Goal: Information Seeking & Learning: Find specific fact

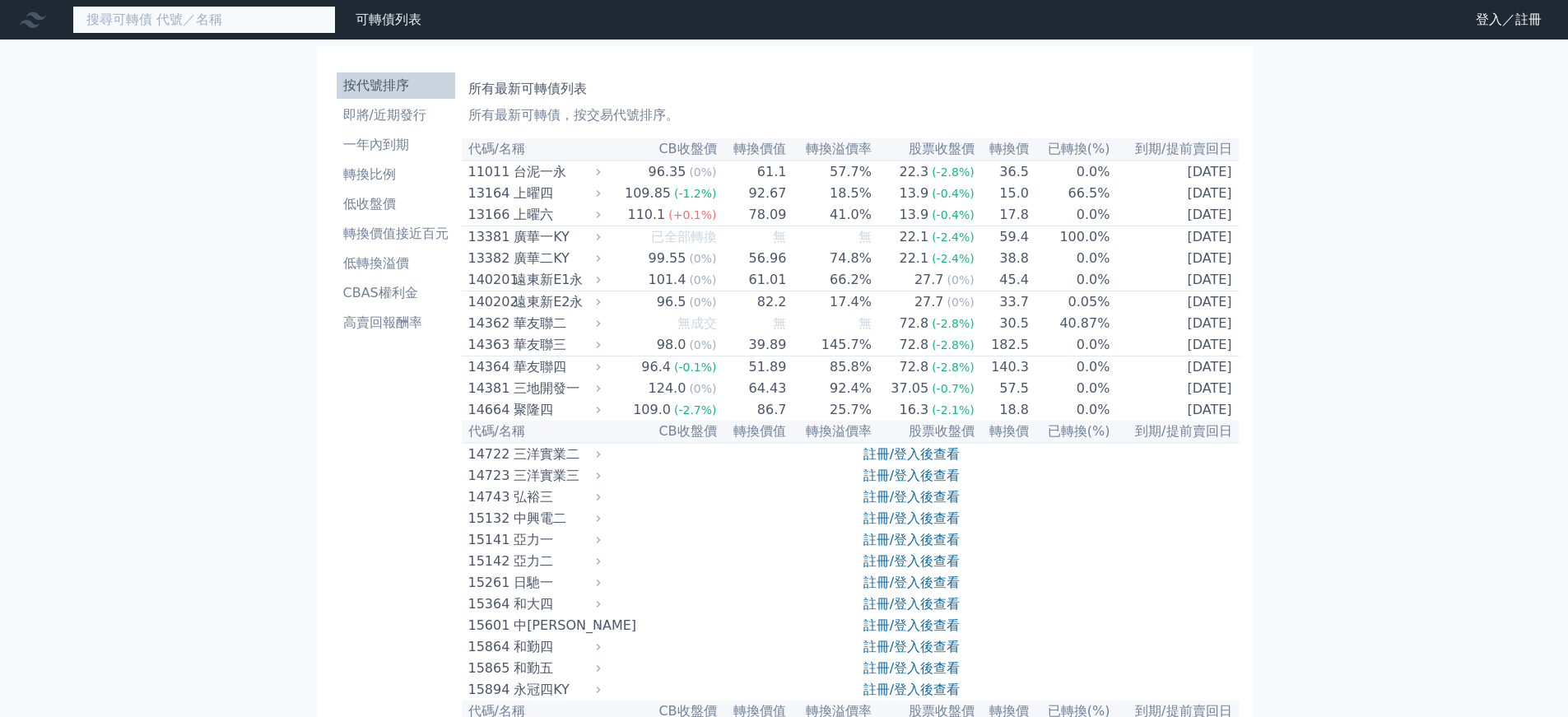
click at [231, 27] on input at bounding box center [204, 20] width 263 height 28
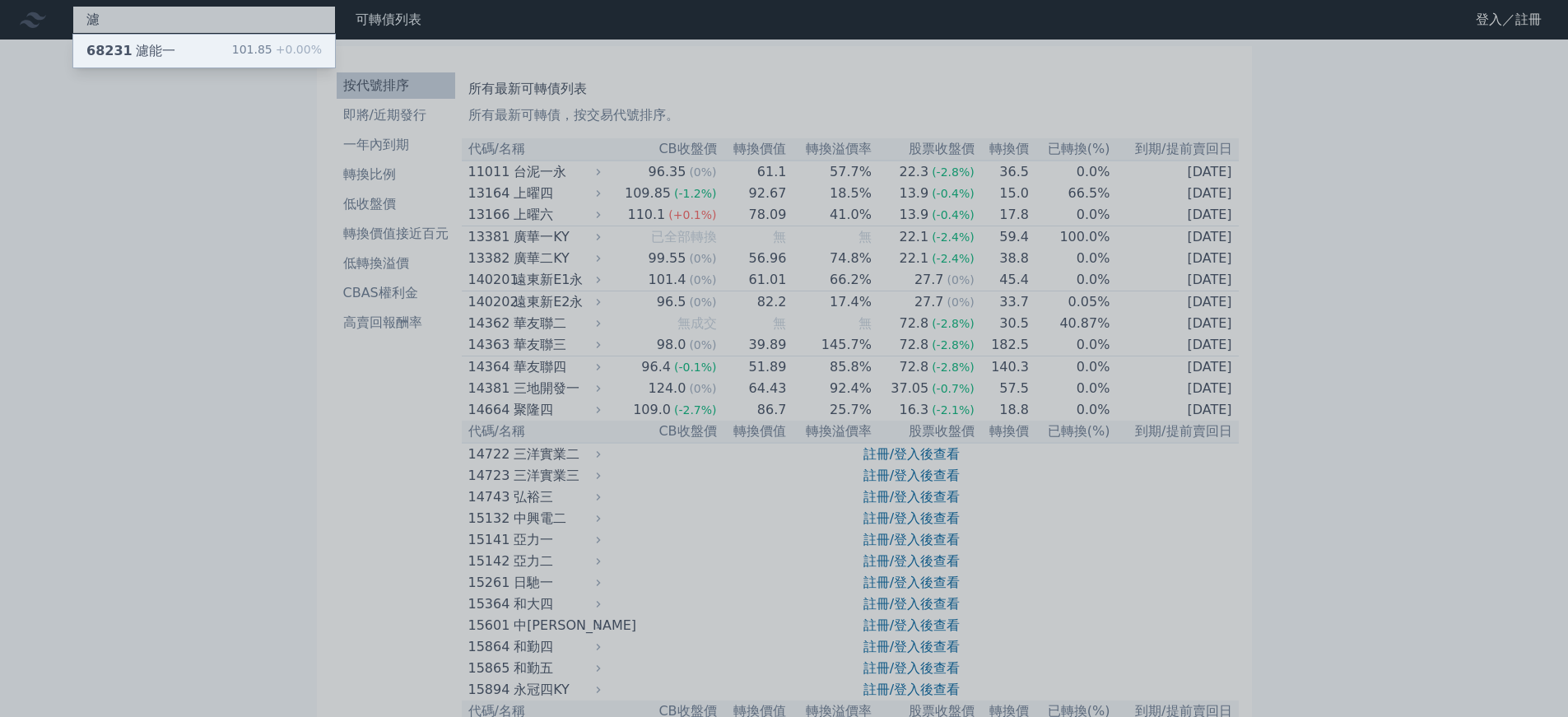
type input "濾"
click at [243, 58] on div "101.85 +0.00%" at bounding box center [277, 51] width 90 height 20
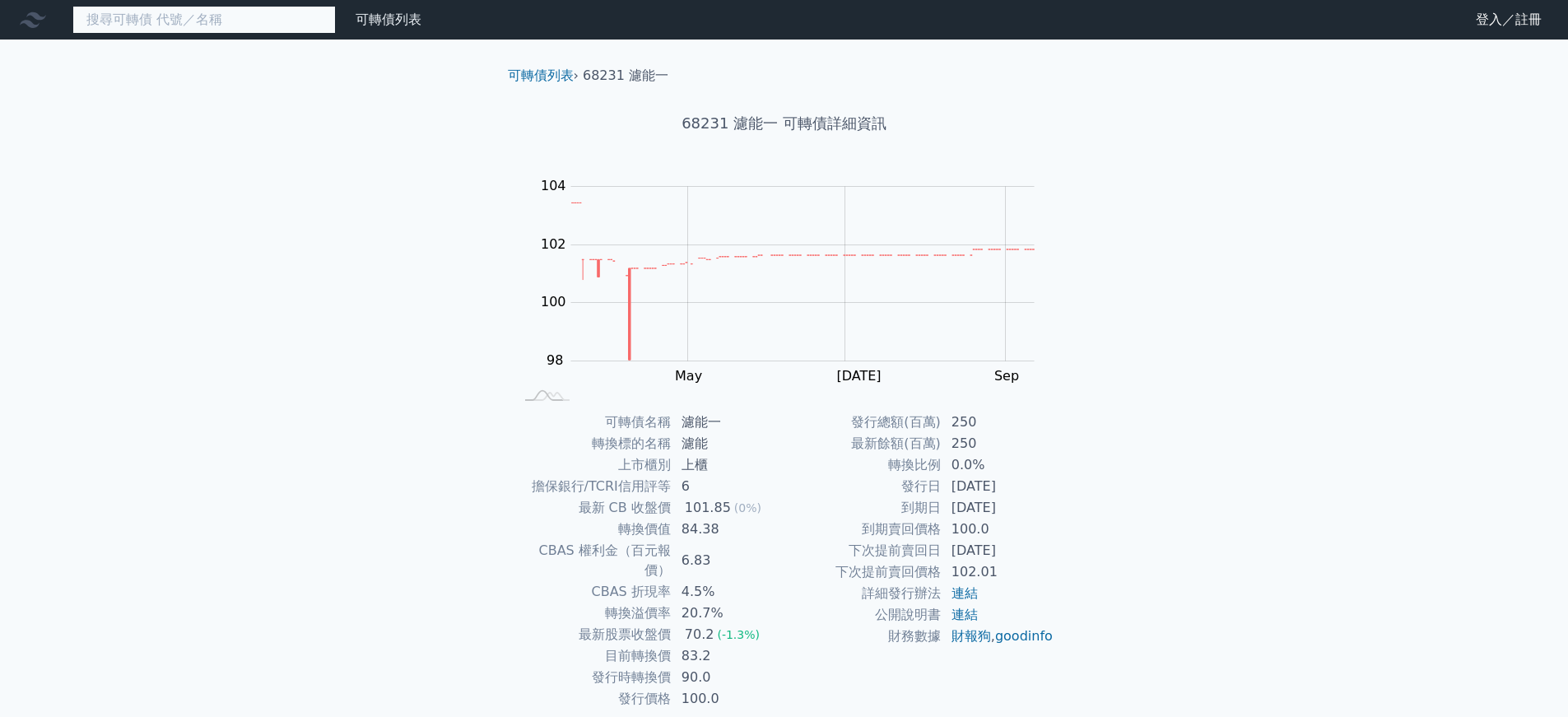
click at [189, 26] on input at bounding box center [204, 20] width 263 height 28
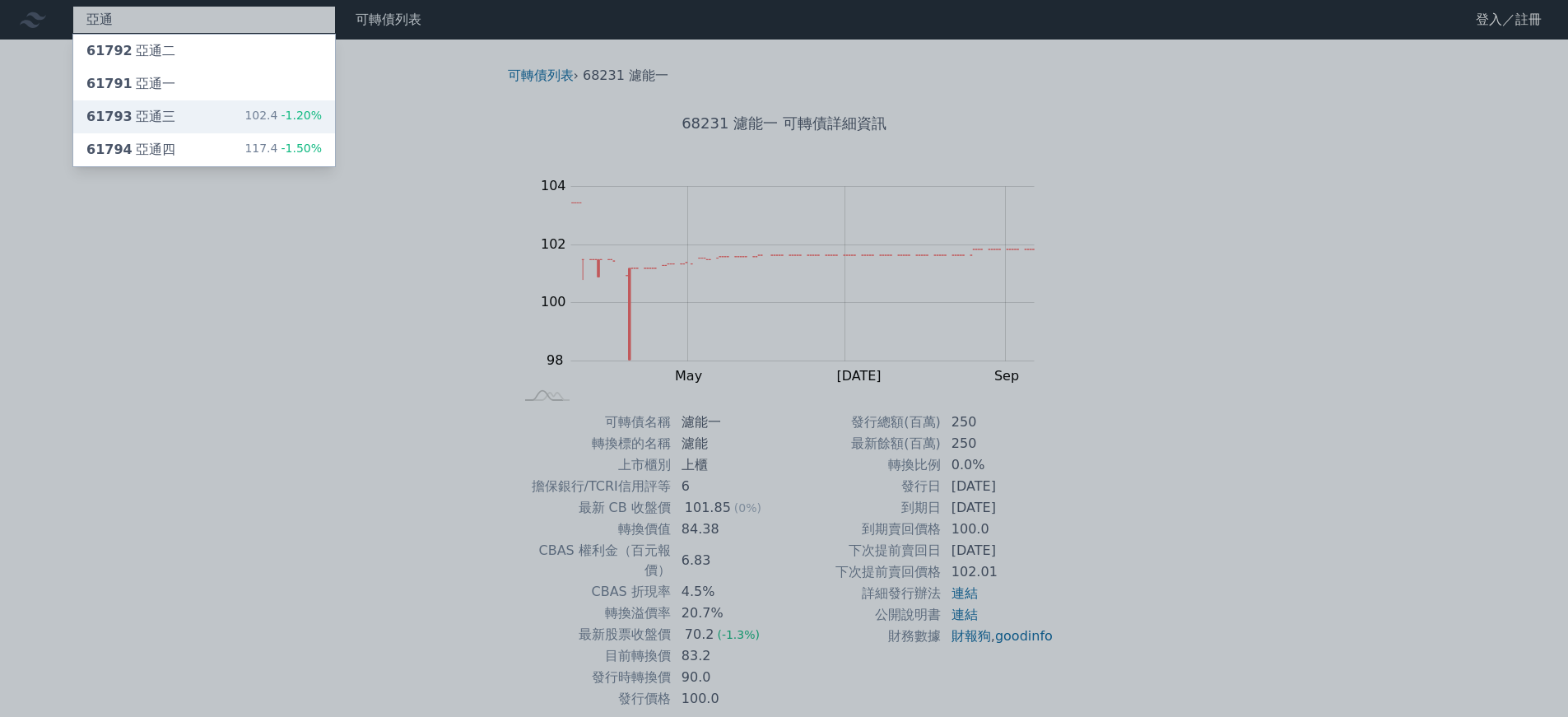
type input "亞通"
click at [194, 131] on div "61793 亞通三 102.4 -1.20%" at bounding box center [205, 117] width 262 height 33
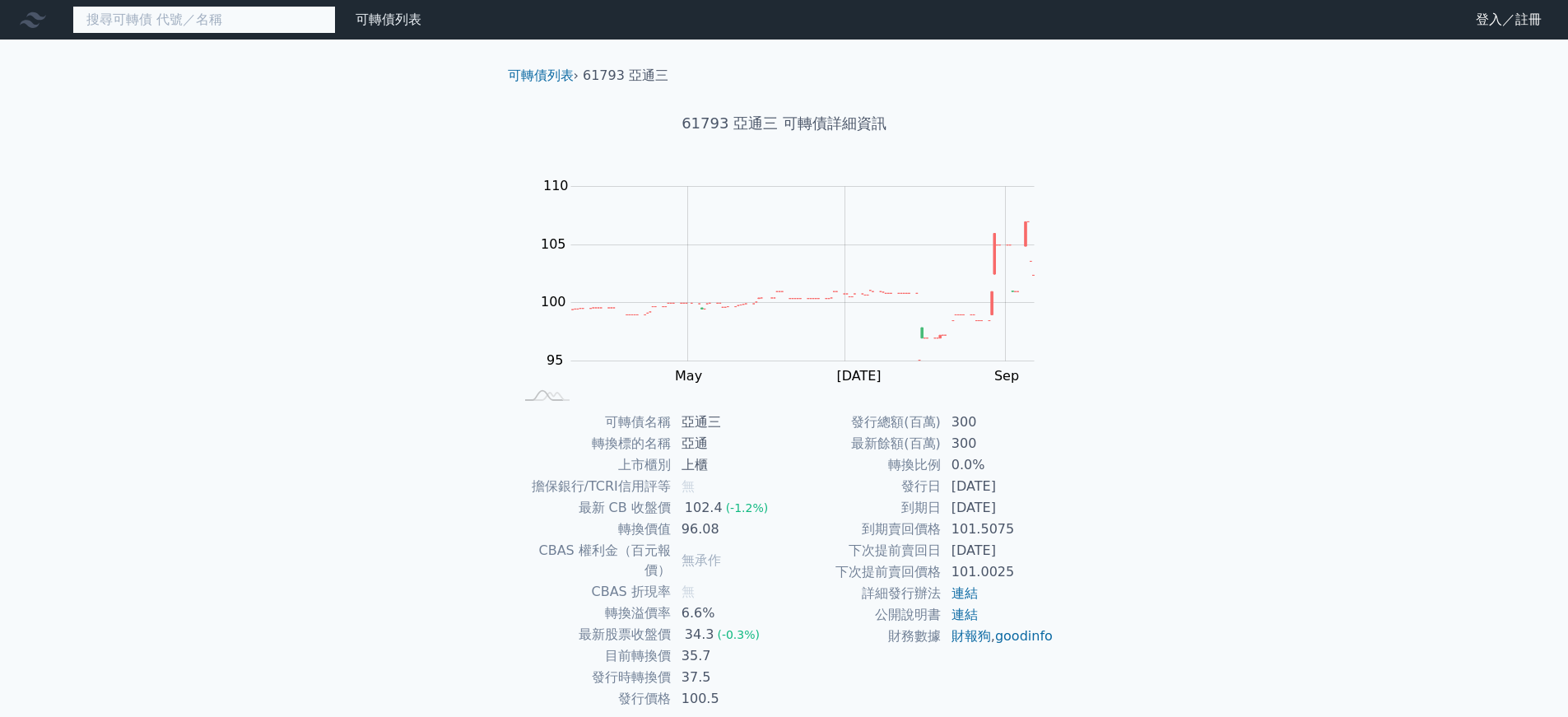
click at [189, 25] on input at bounding box center [204, 20] width 263 height 28
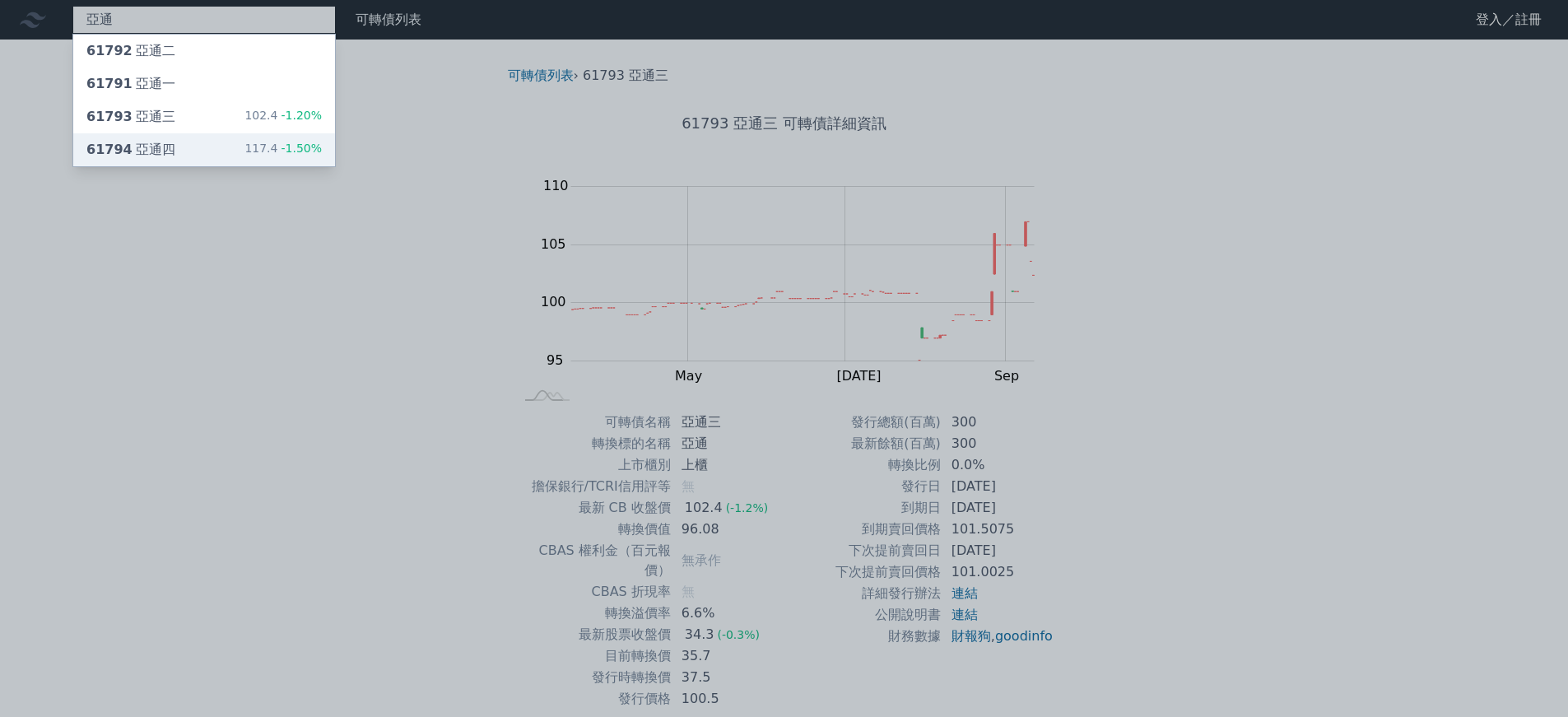
type input "亞通"
click at [203, 143] on div "61794 亞通四 117.4 -1.50%" at bounding box center [205, 150] width 262 height 33
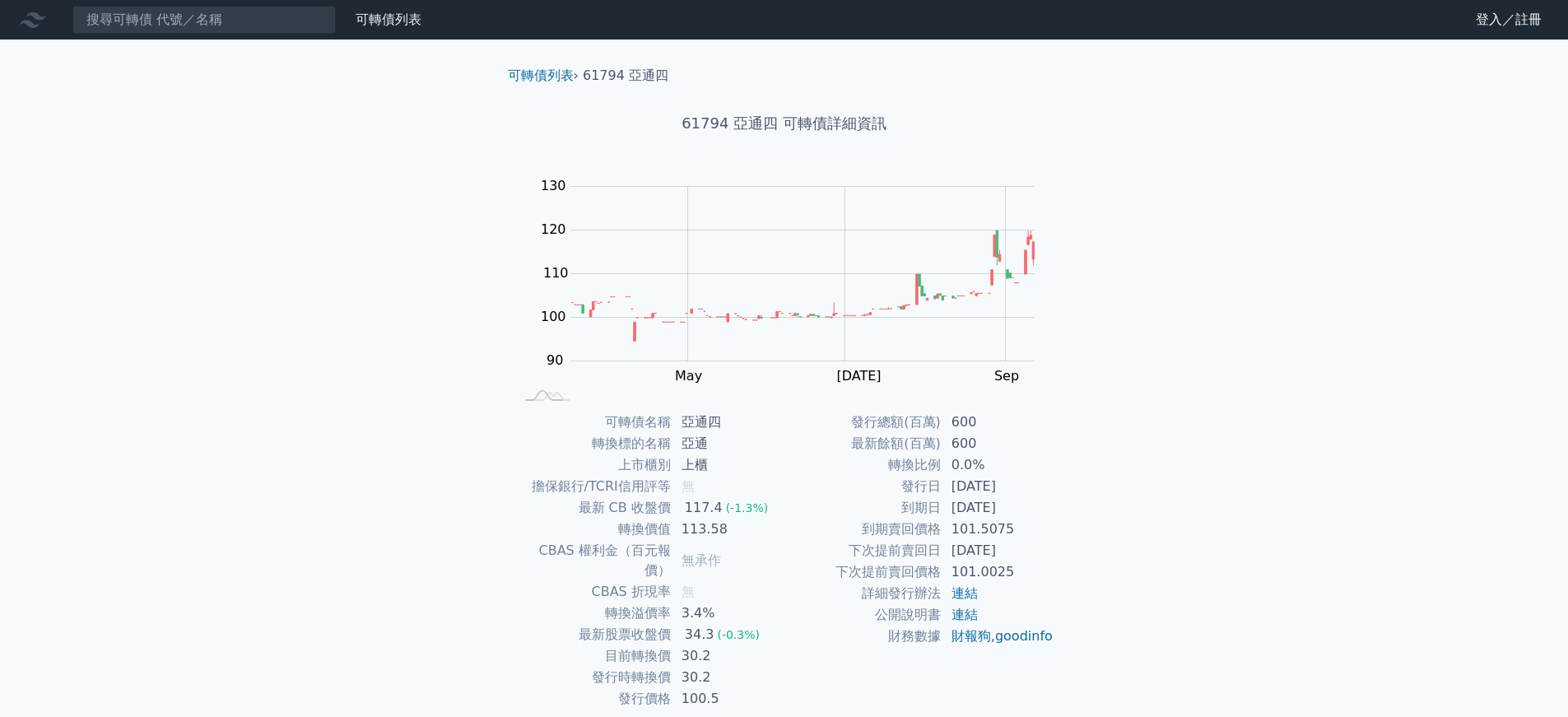
click at [195, 4] on nav "可轉債列表 財務數據 可轉債列表 財務數據 登入／註冊 登入／註冊" at bounding box center [784, 20] width 1568 height 39
click at [193, 10] on input at bounding box center [204, 20] width 263 height 28
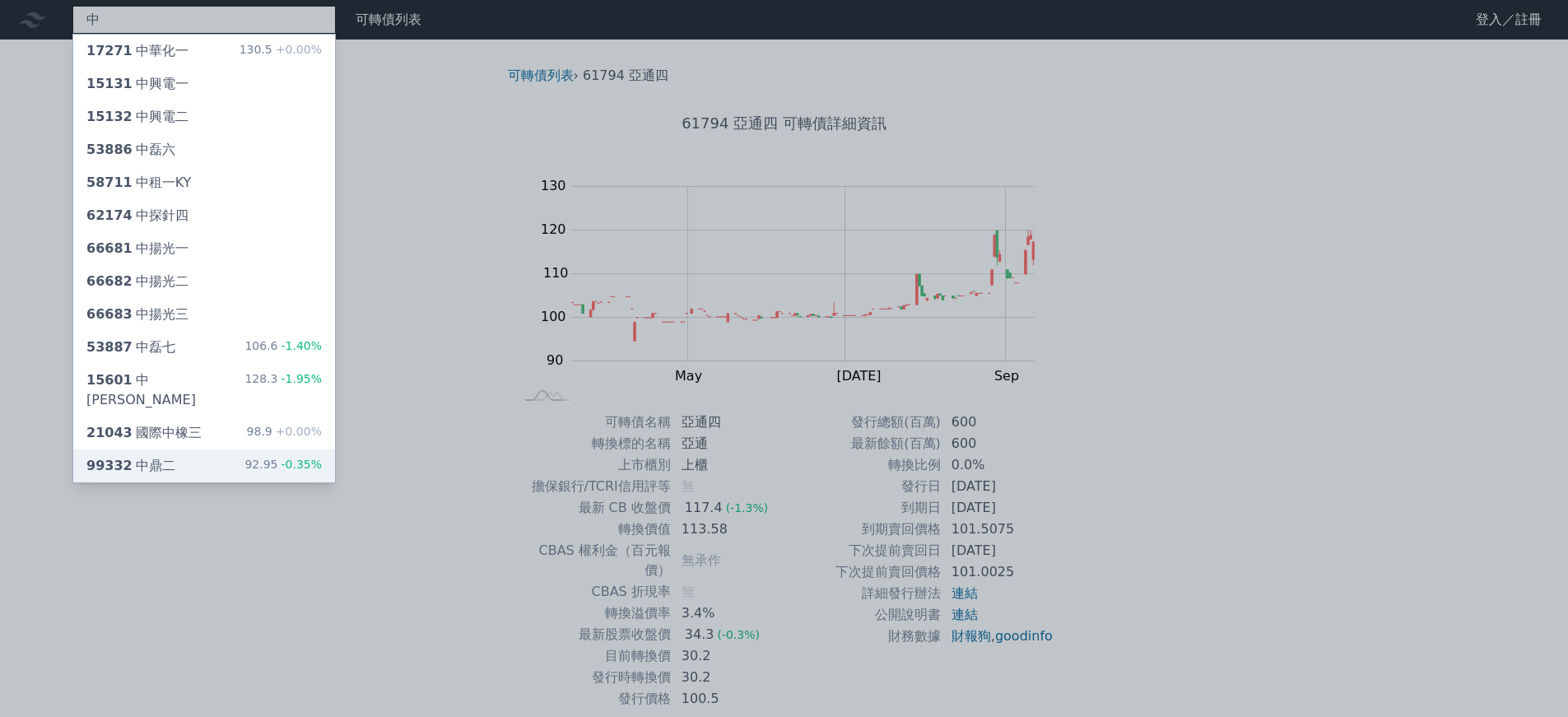
type input "中"
click at [224, 450] on div "99332 中鼎二 92.95 -0.35%" at bounding box center [205, 466] width 262 height 33
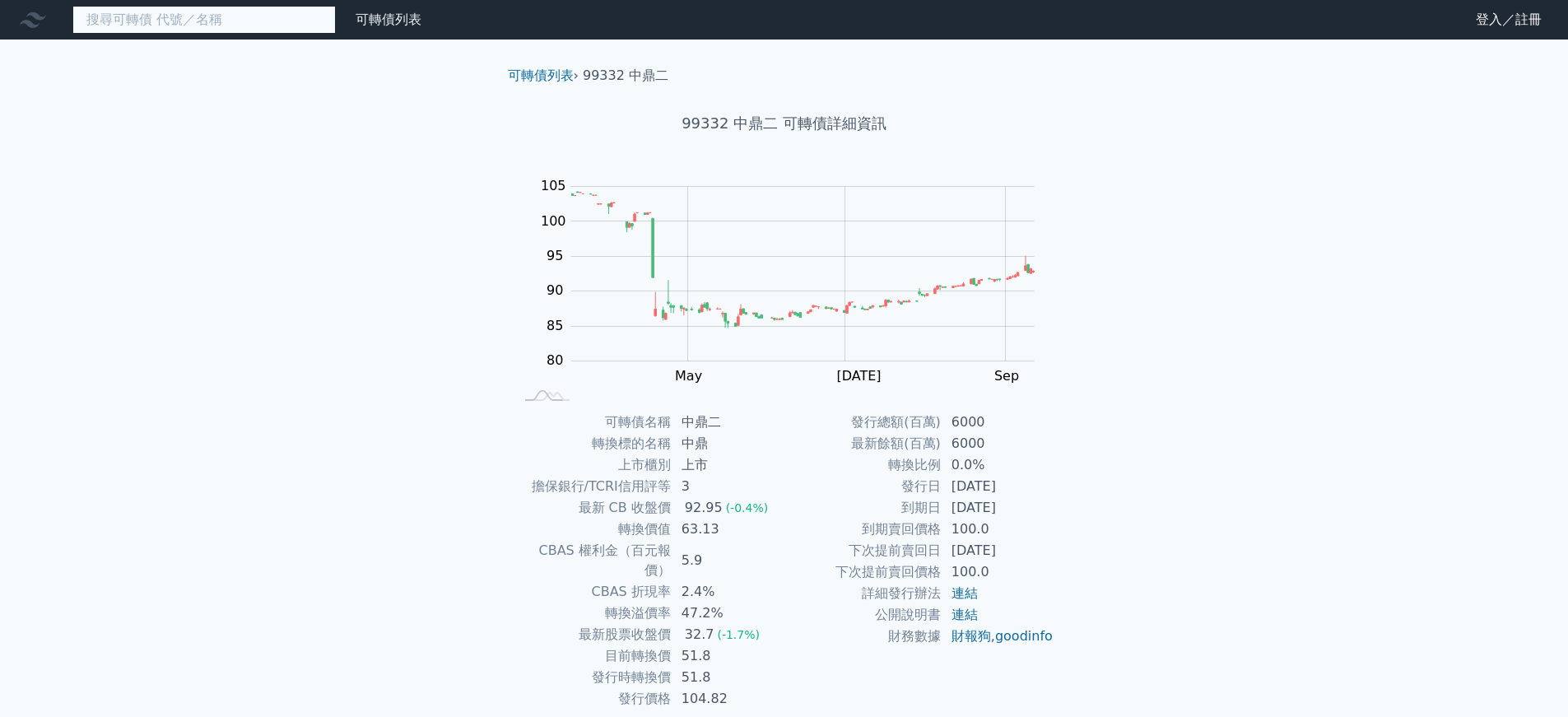
click at [178, 27] on input at bounding box center [204, 20] width 263 height 28
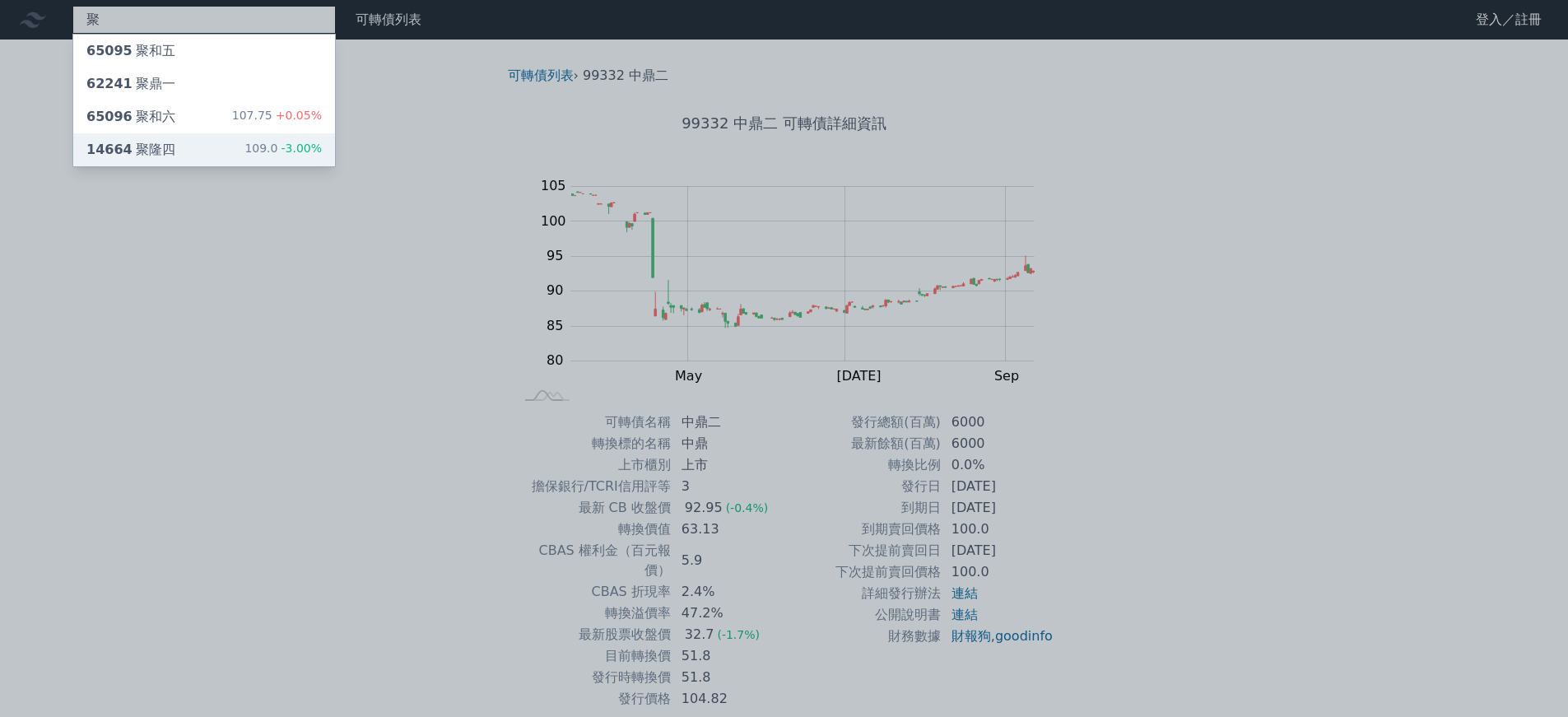
type input "聚"
click at [321, 147] on span "-3.00%" at bounding box center [300, 147] width 45 height 13
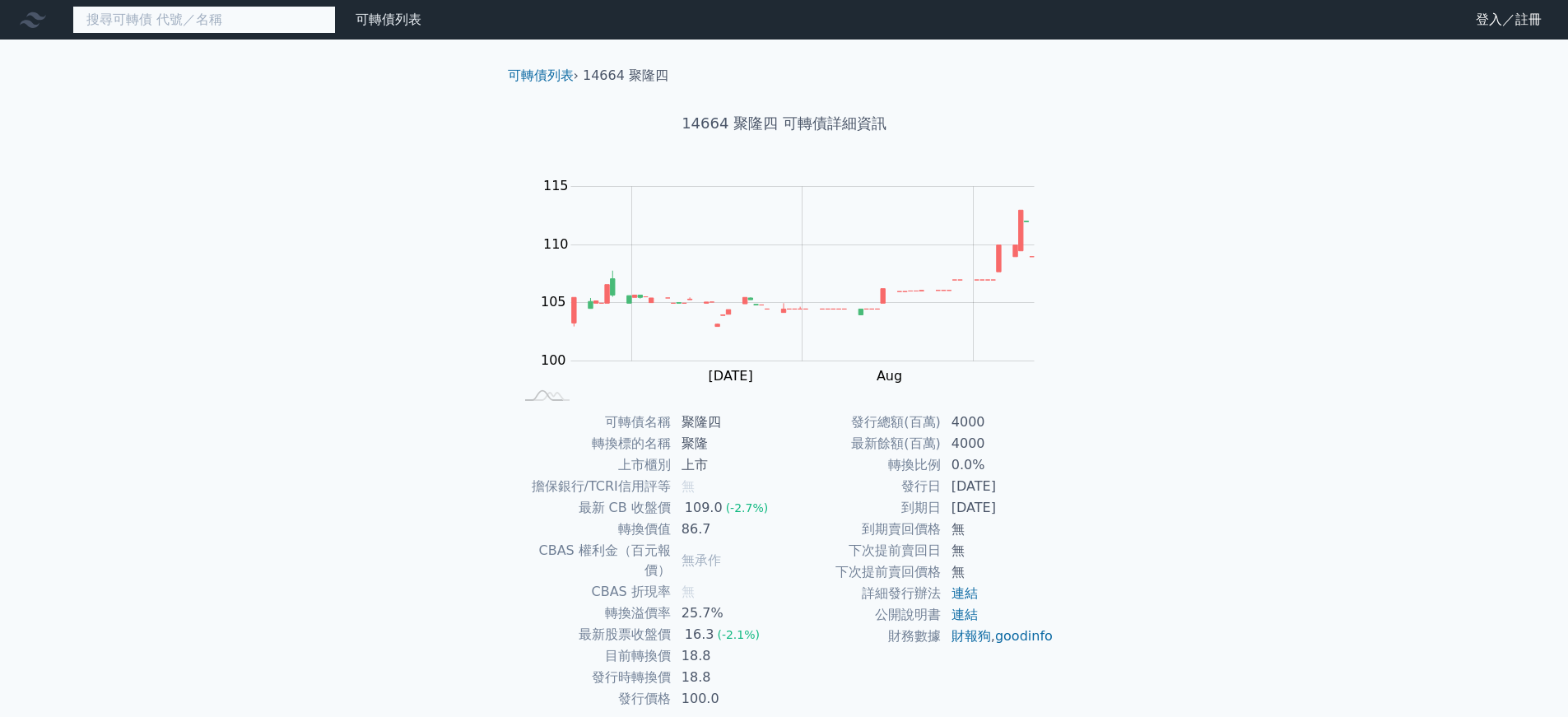
click at [183, 24] on input at bounding box center [204, 20] width 263 height 28
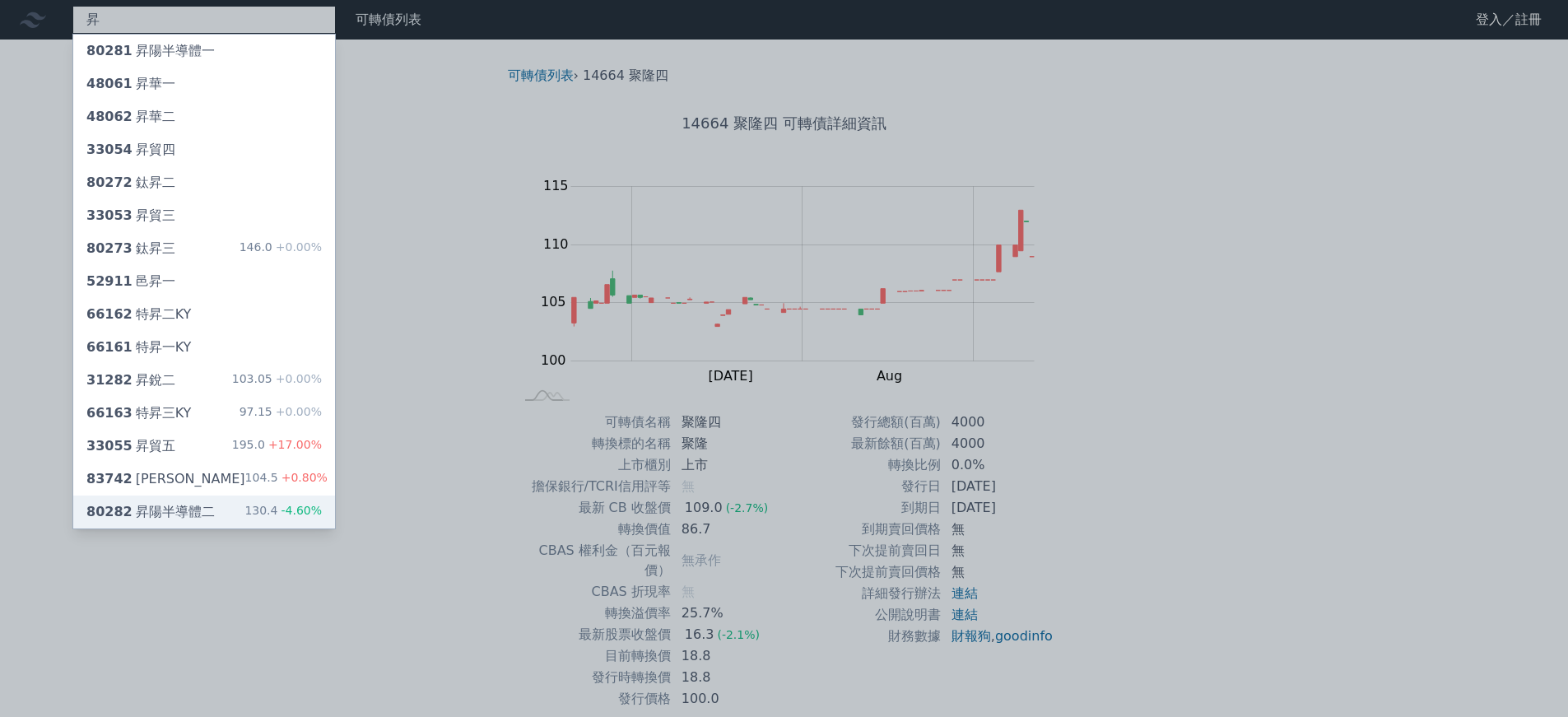
type input "昇"
click at [294, 510] on span "-4.60%" at bounding box center [300, 510] width 45 height 13
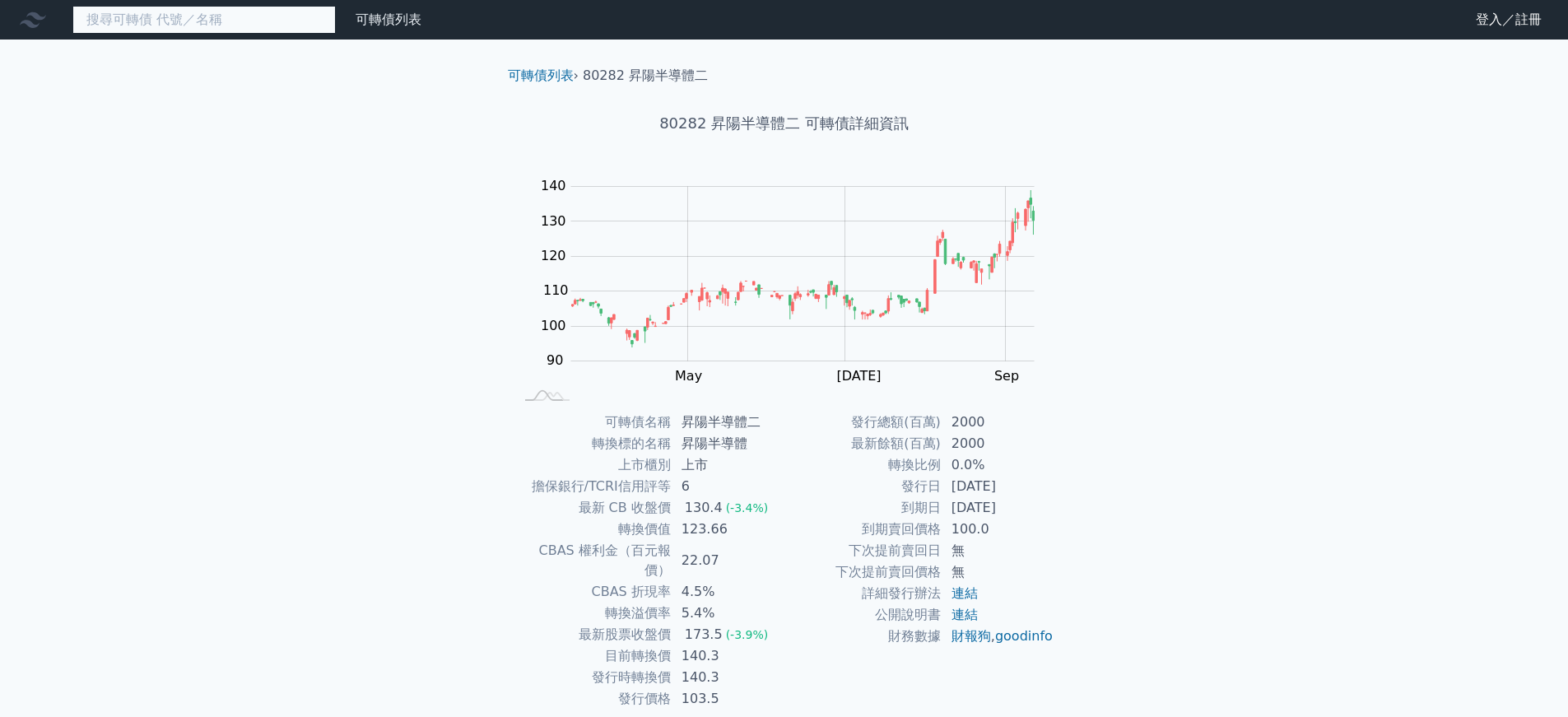
click at [275, 25] on input at bounding box center [204, 20] width 263 height 28
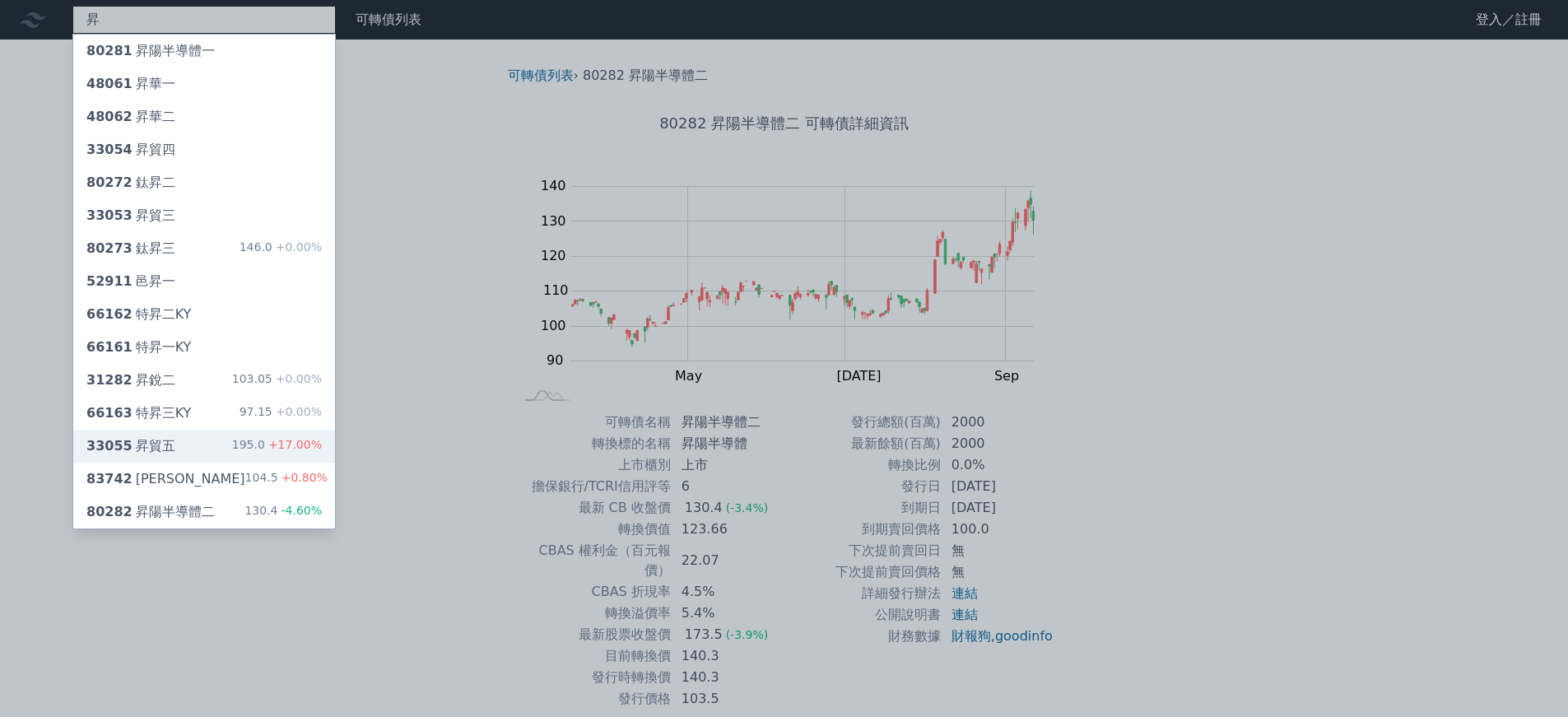
type input "昇"
click at [240, 445] on div "33055 昇貿五 195.0 +17.00%" at bounding box center [205, 445] width 262 height 33
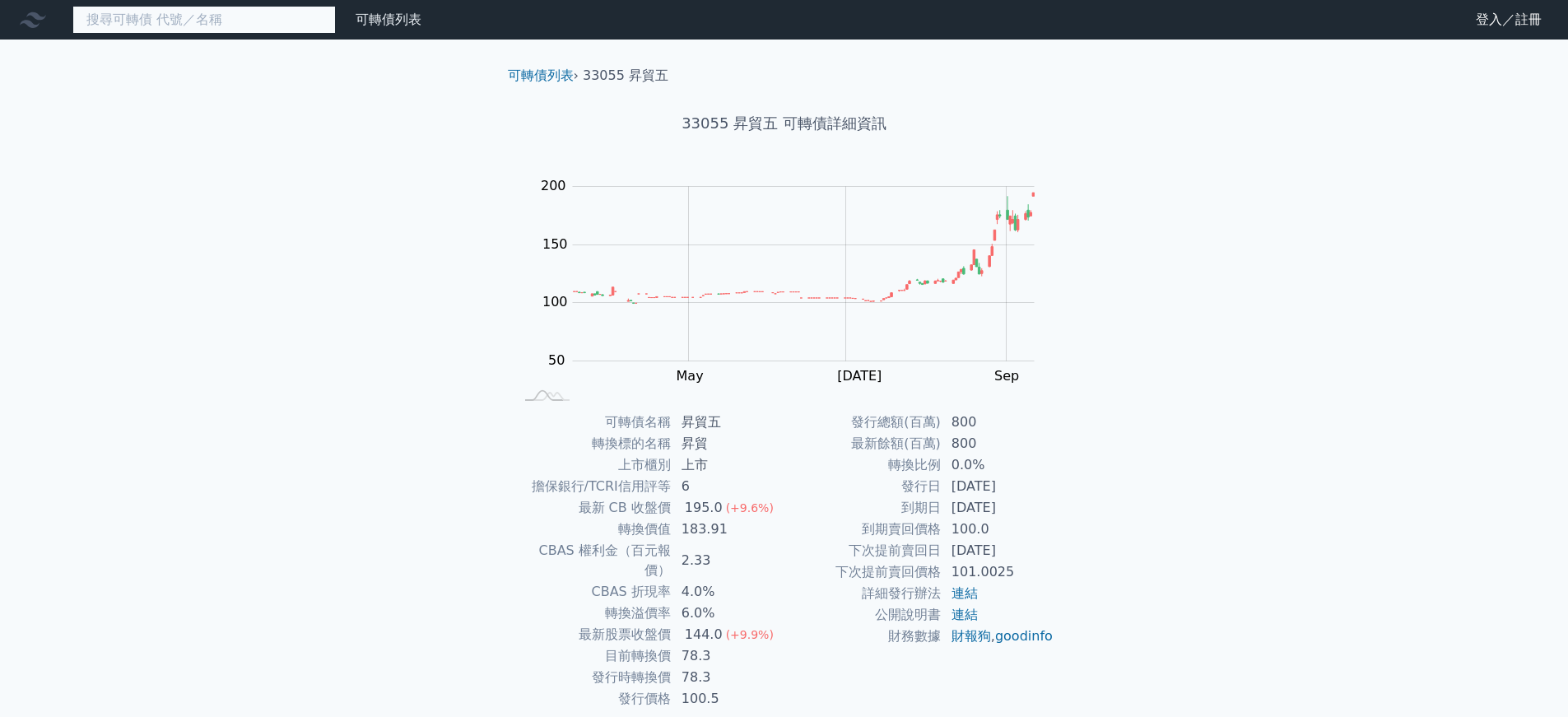
click at [233, 20] on input at bounding box center [204, 20] width 263 height 28
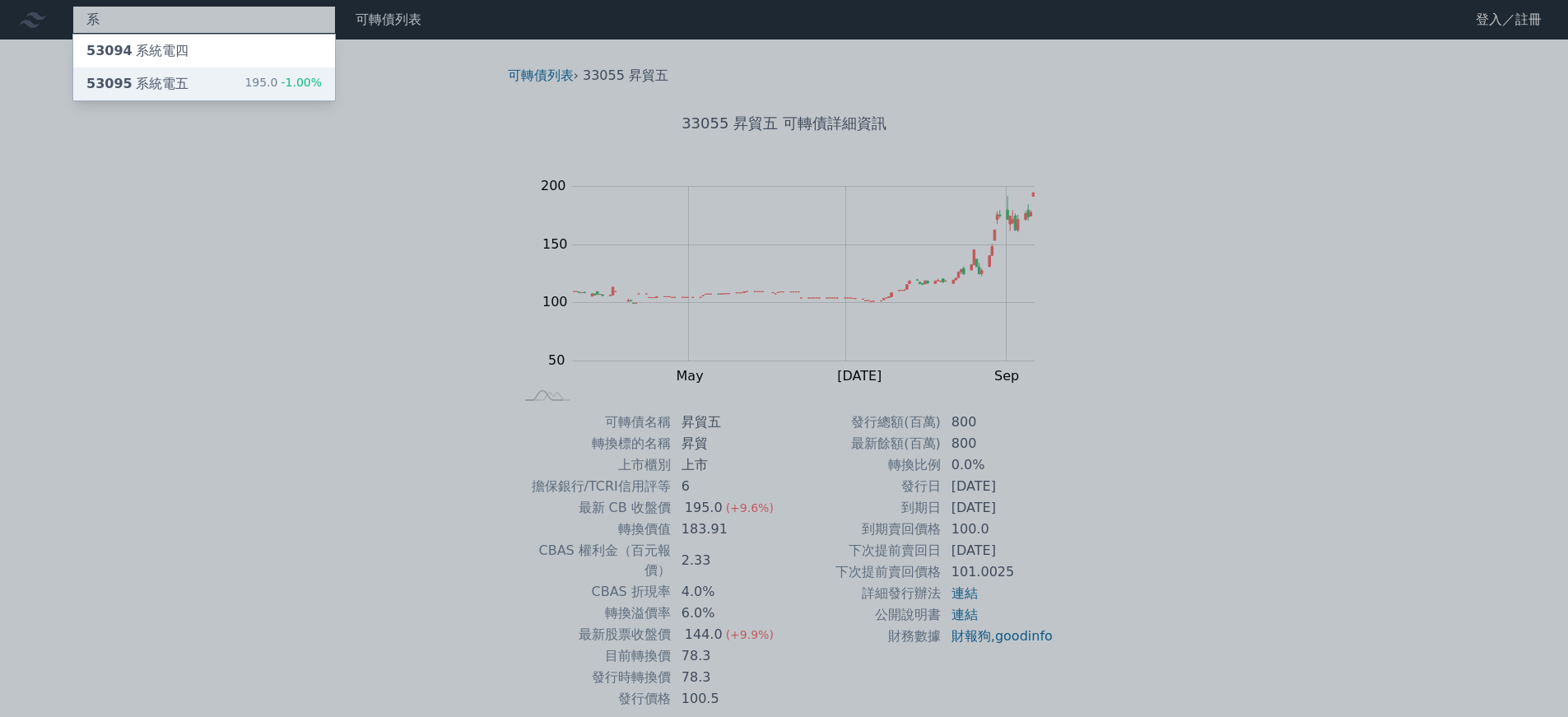
type input "系"
click at [244, 81] on div "53095 系統電五 195.0 -1.00%" at bounding box center [205, 84] width 262 height 33
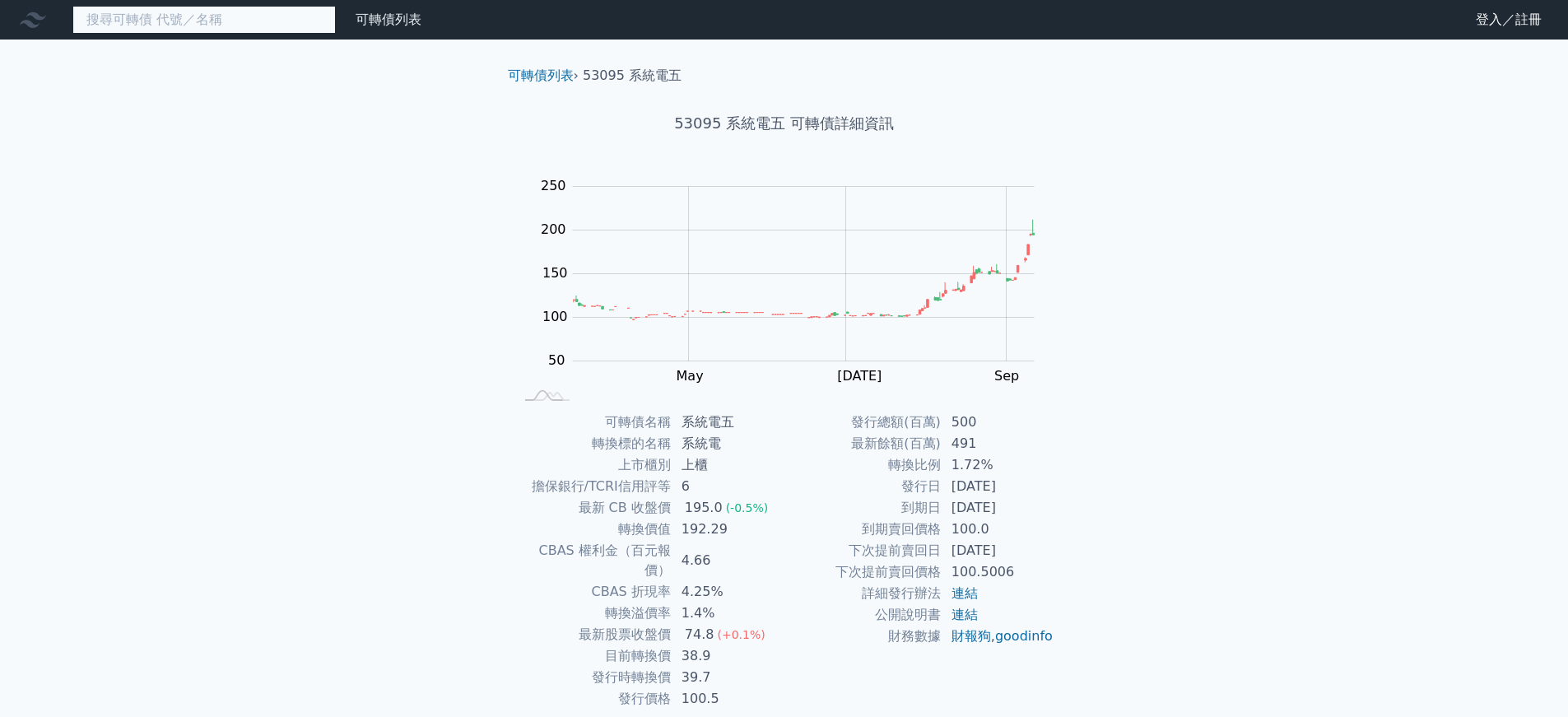
click at [213, 15] on input at bounding box center [204, 20] width 263 height 28
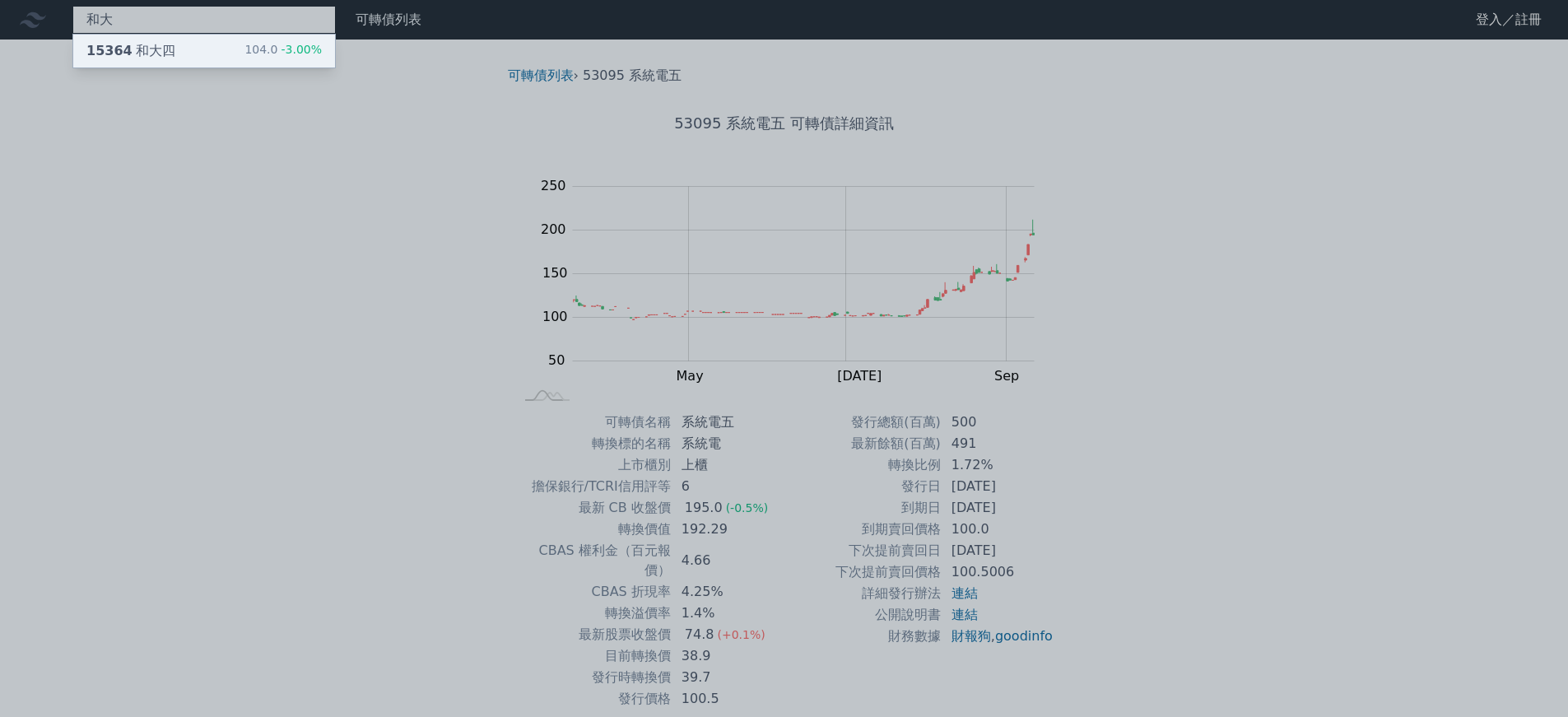
type input "和大"
click at [257, 66] on div "15364 和大四 104.0 -3.00%" at bounding box center [205, 51] width 262 height 33
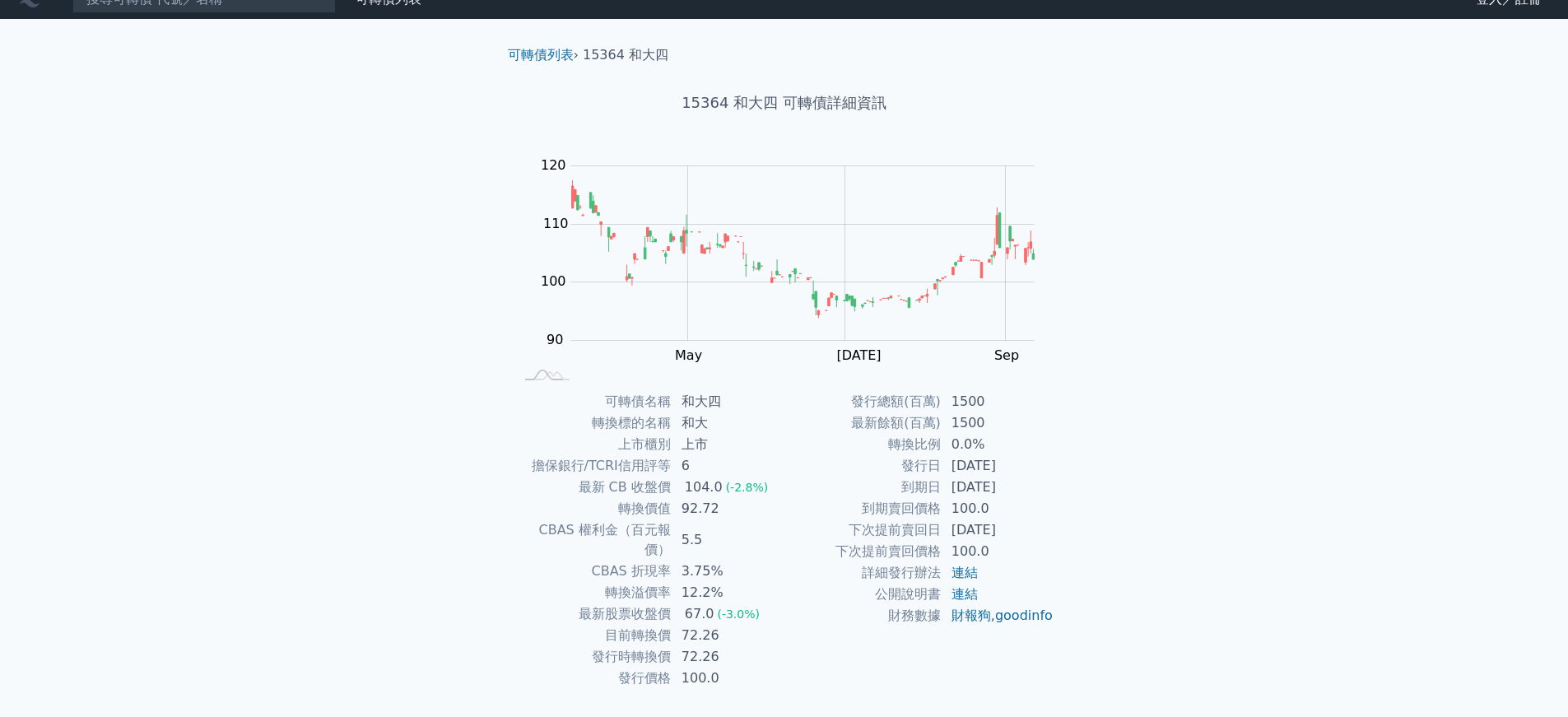
scroll to position [24, 0]
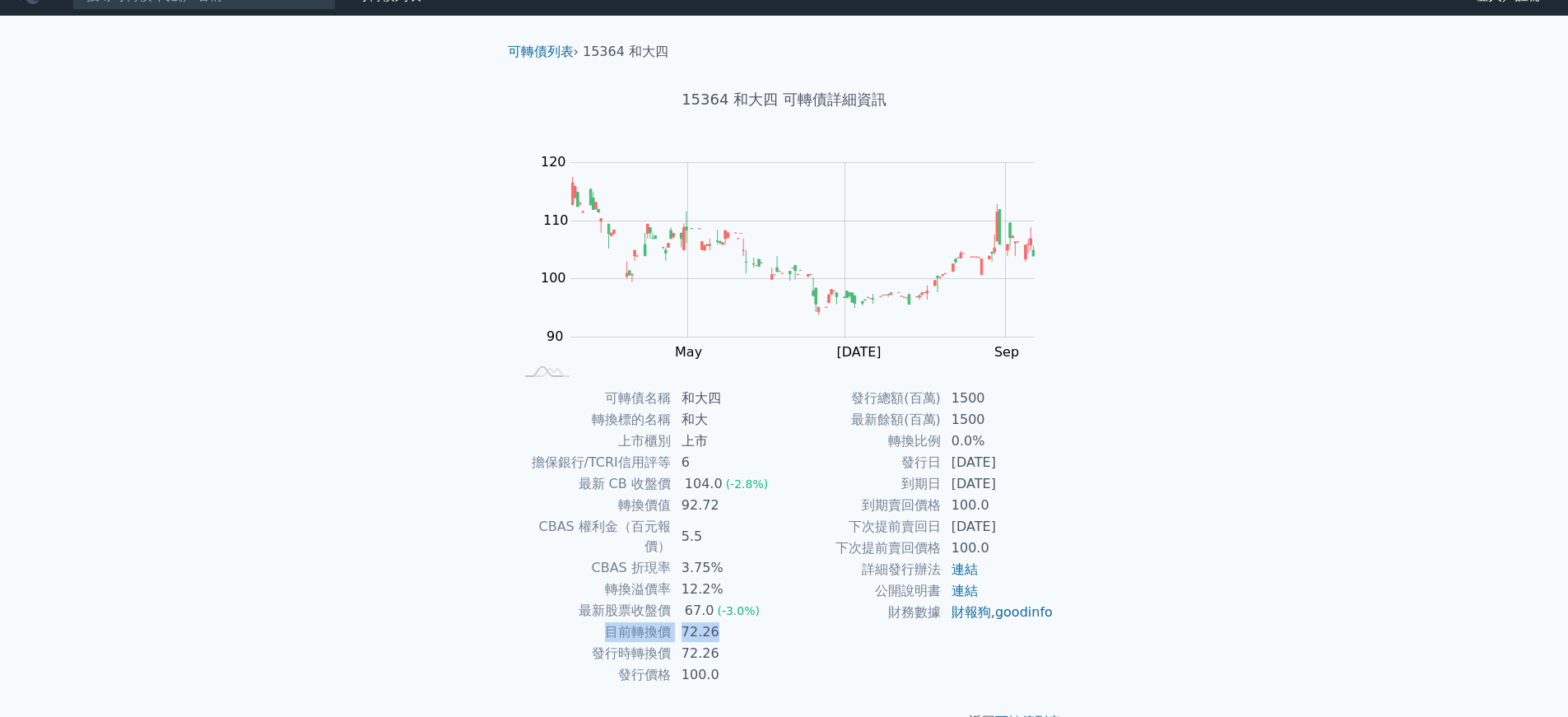
drag, startPoint x: 721, startPoint y: 615, endPoint x: 567, endPoint y: 606, distance: 154.3
click at [568, 621] on tr "目前轉換價 72.26" at bounding box center [649, 631] width 270 height 21
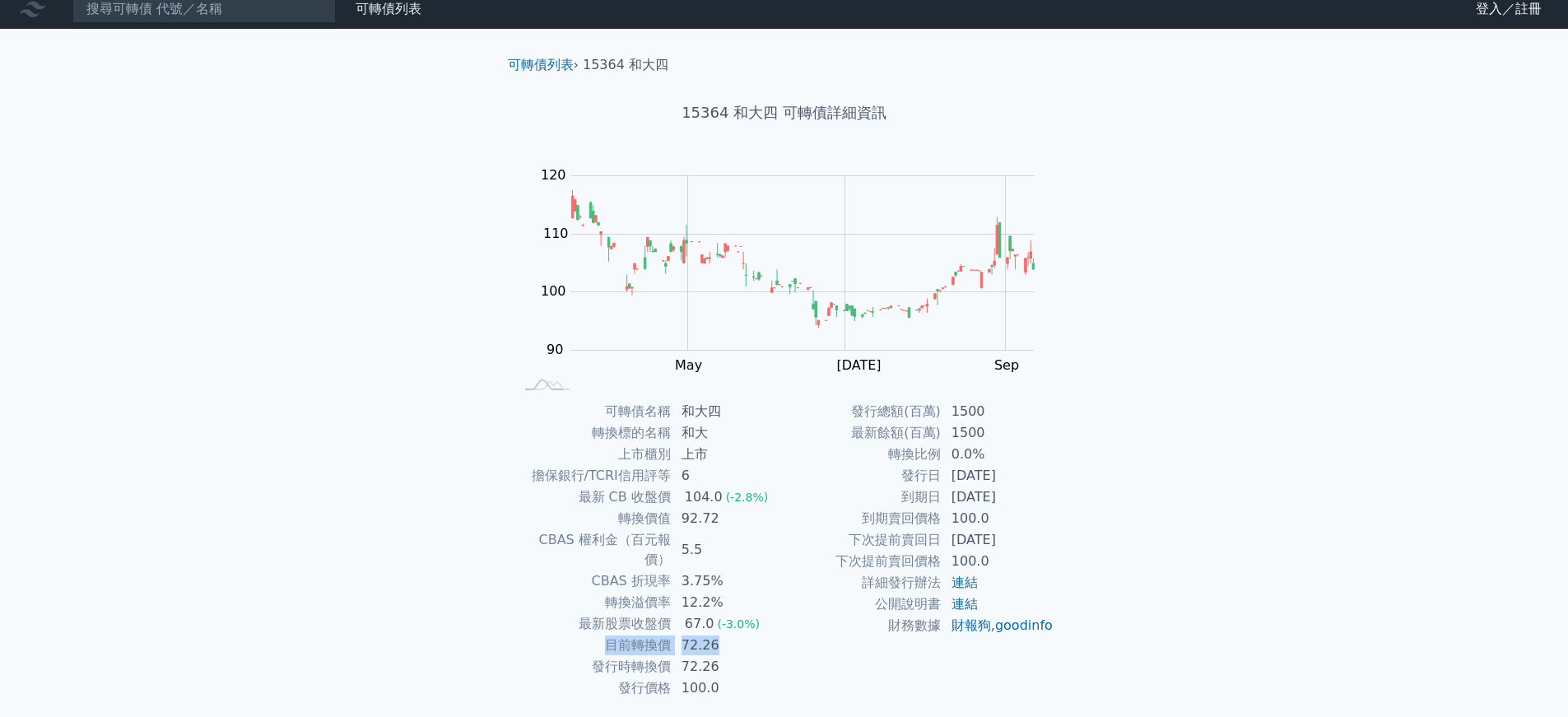
scroll to position [0, 0]
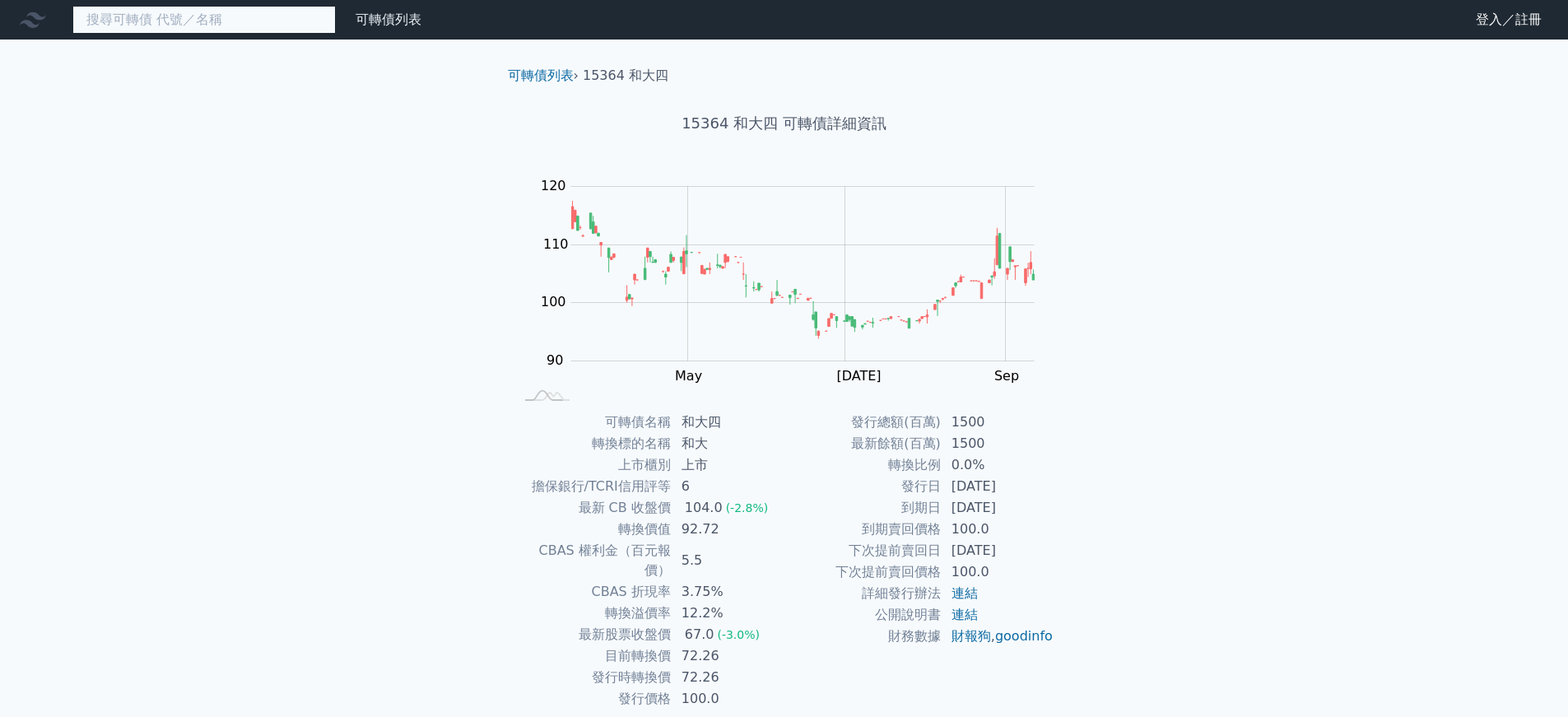
click at [273, 24] on input at bounding box center [204, 20] width 263 height 28
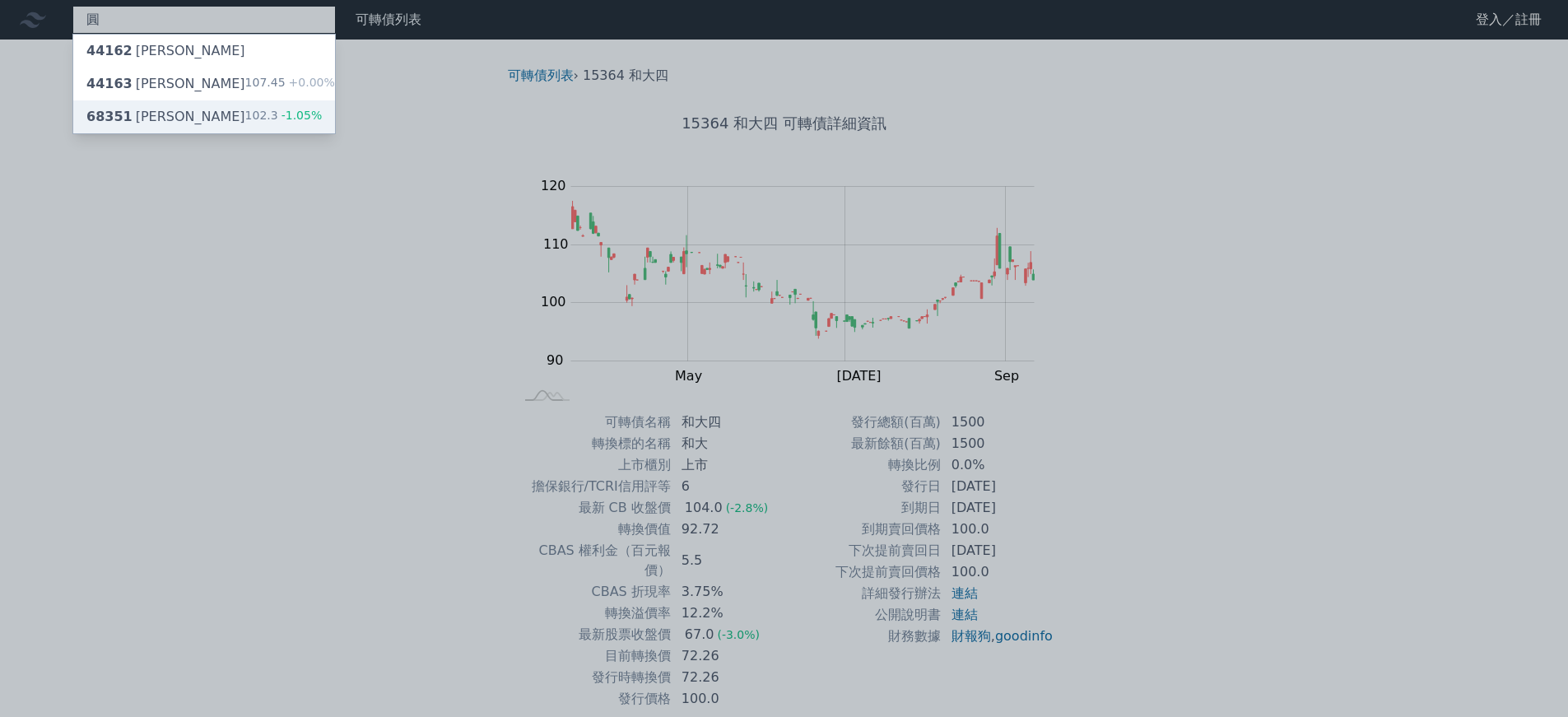
type input "圓"
click at [285, 110] on span "-1.05%" at bounding box center [301, 115] width 45 height 13
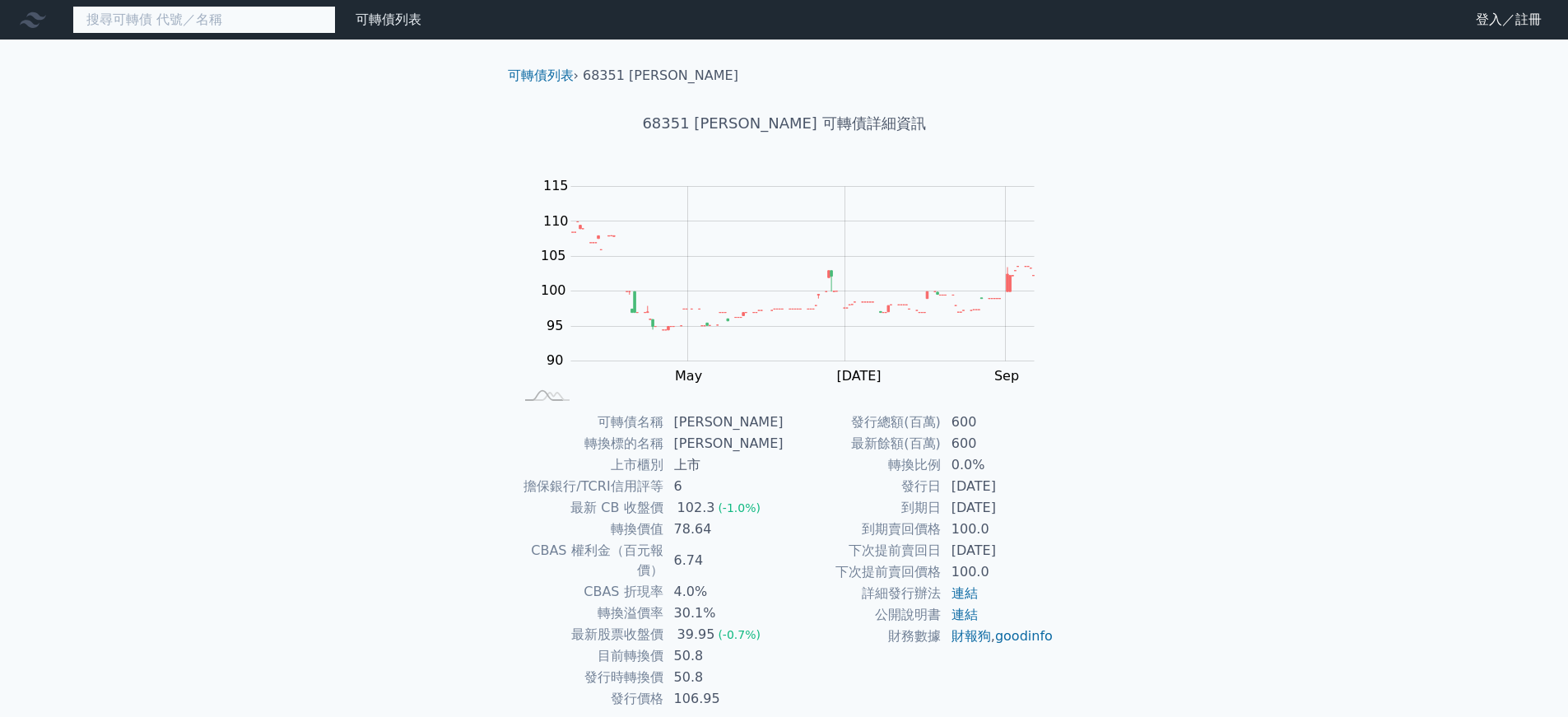
click at [231, 15] on input at bounding box center [204, 20] width 263 height 28
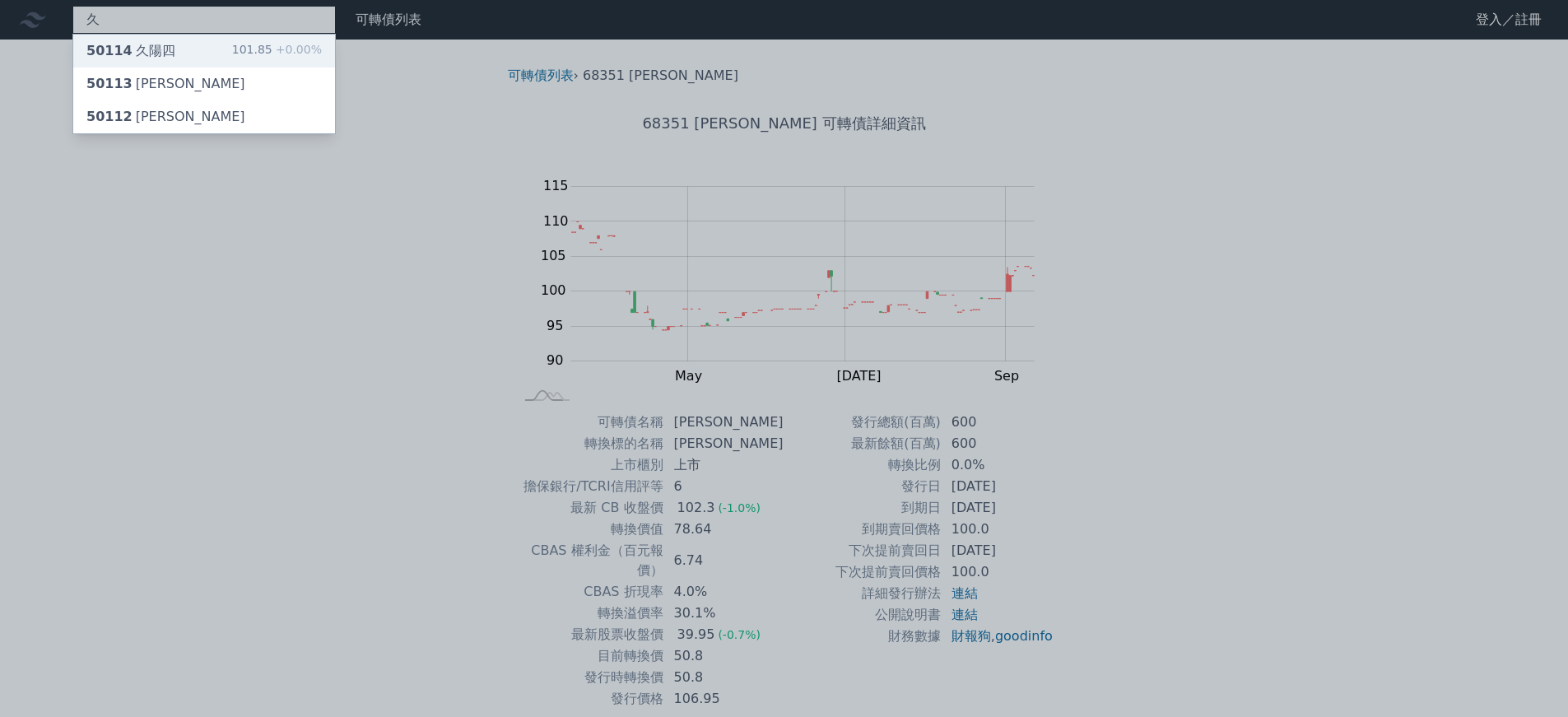
type input "久"
click at [261, 47] on div "101.85 +0.00%" at bounding box center [277, 51] width 90 height 20
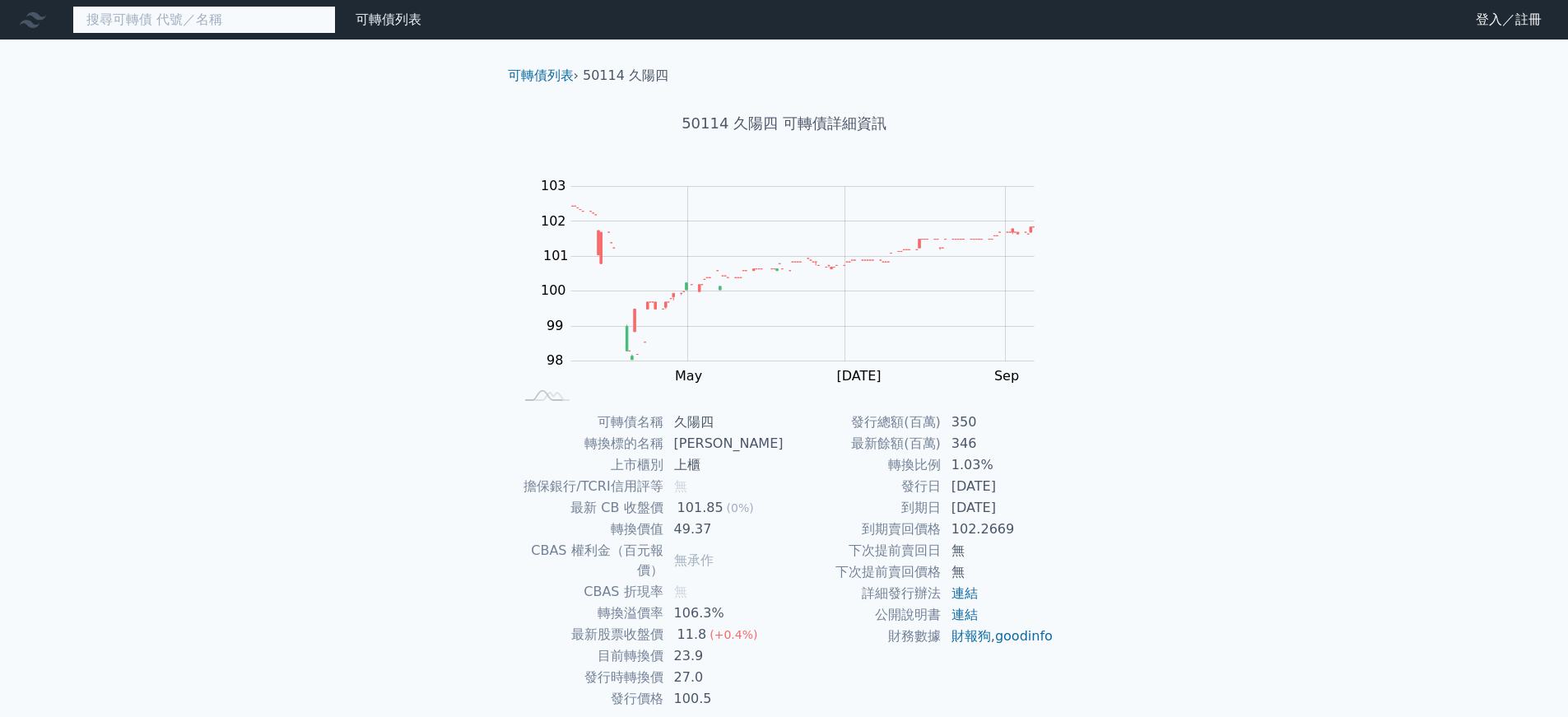
click at [272, 25] on input at bounding box center [204, 20] width 263 height 28
click at [176, 18] on input at bounding box center [204, 20] width 263 height 28
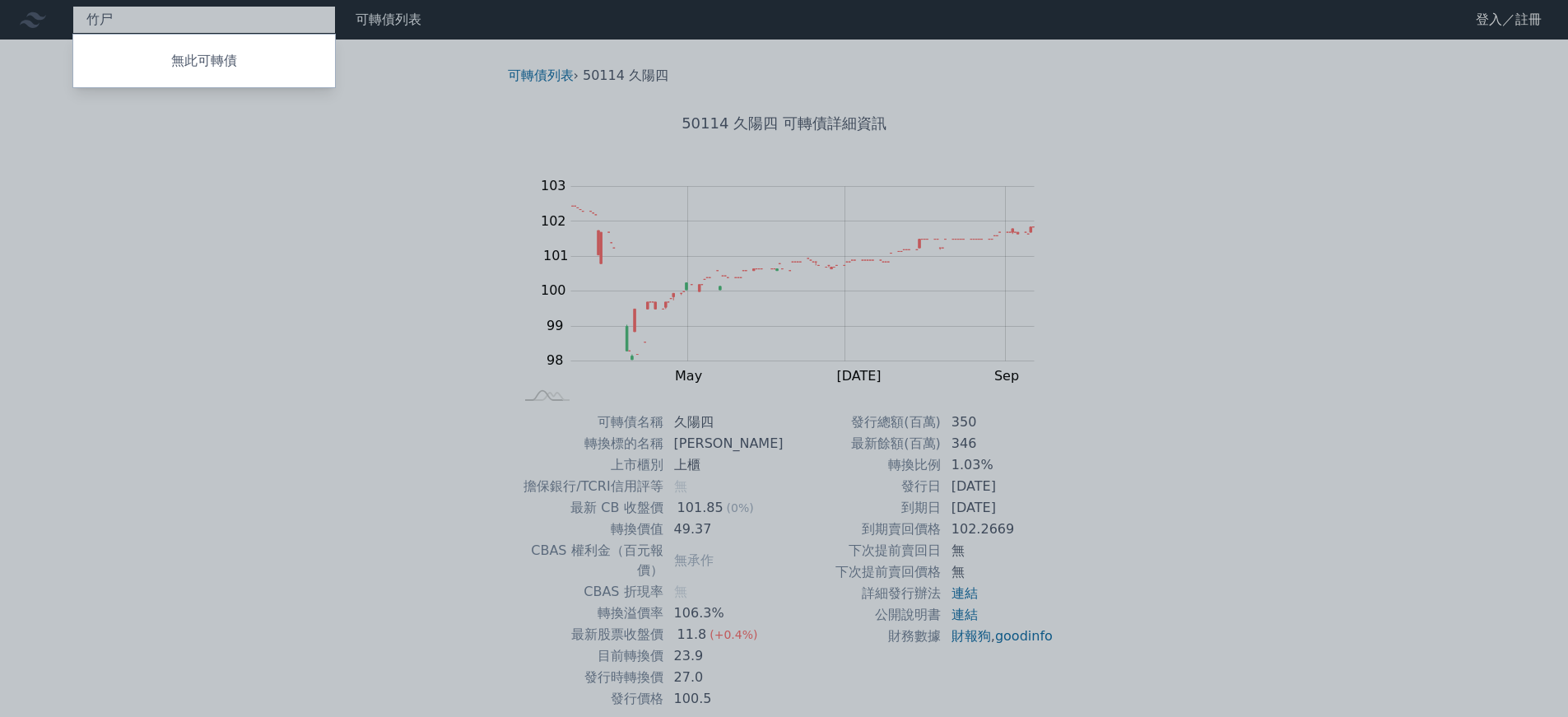
type input "竹"
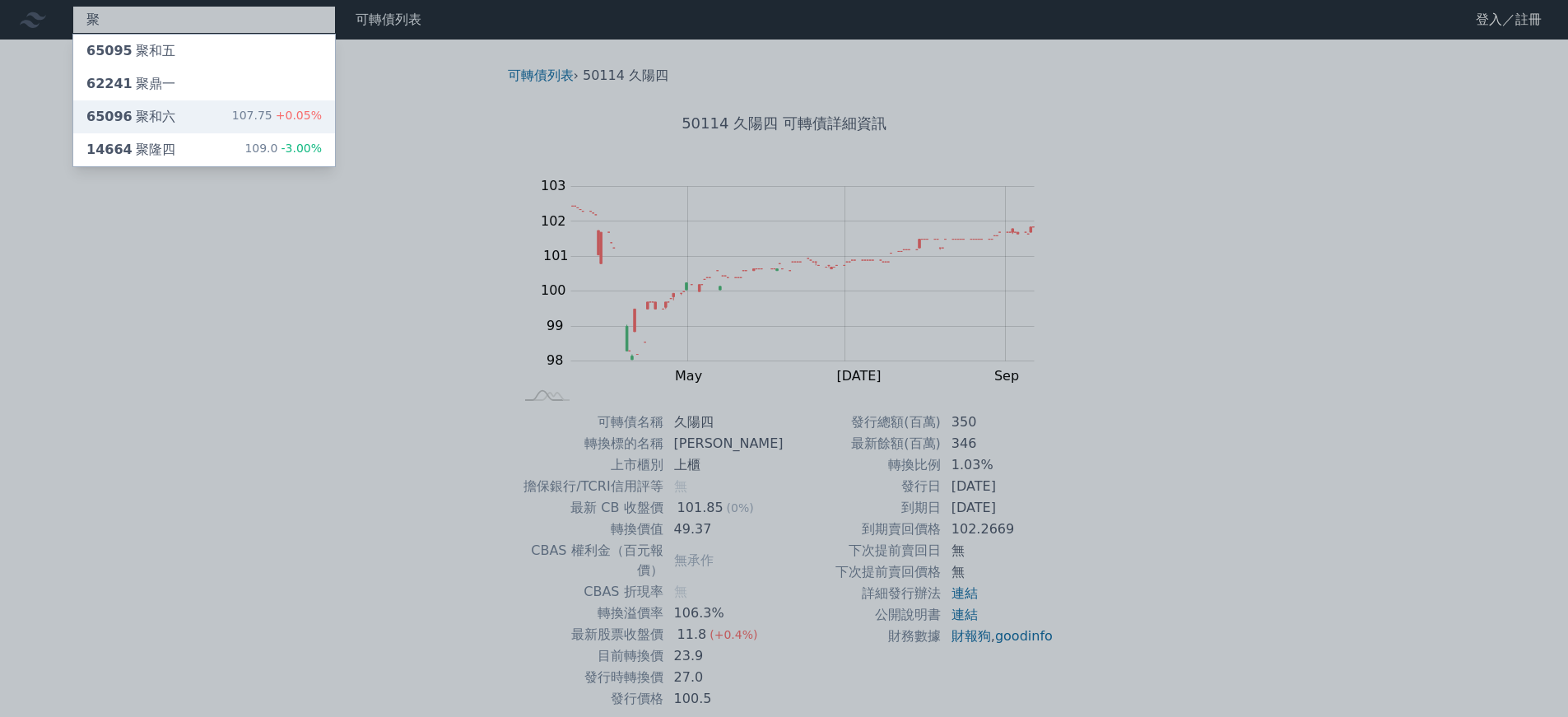
type input "聚"
click at [279, 128] on div "65096 聚和六 107.75 +0.05%" at bounding box center [205, 117] width 262 height 33
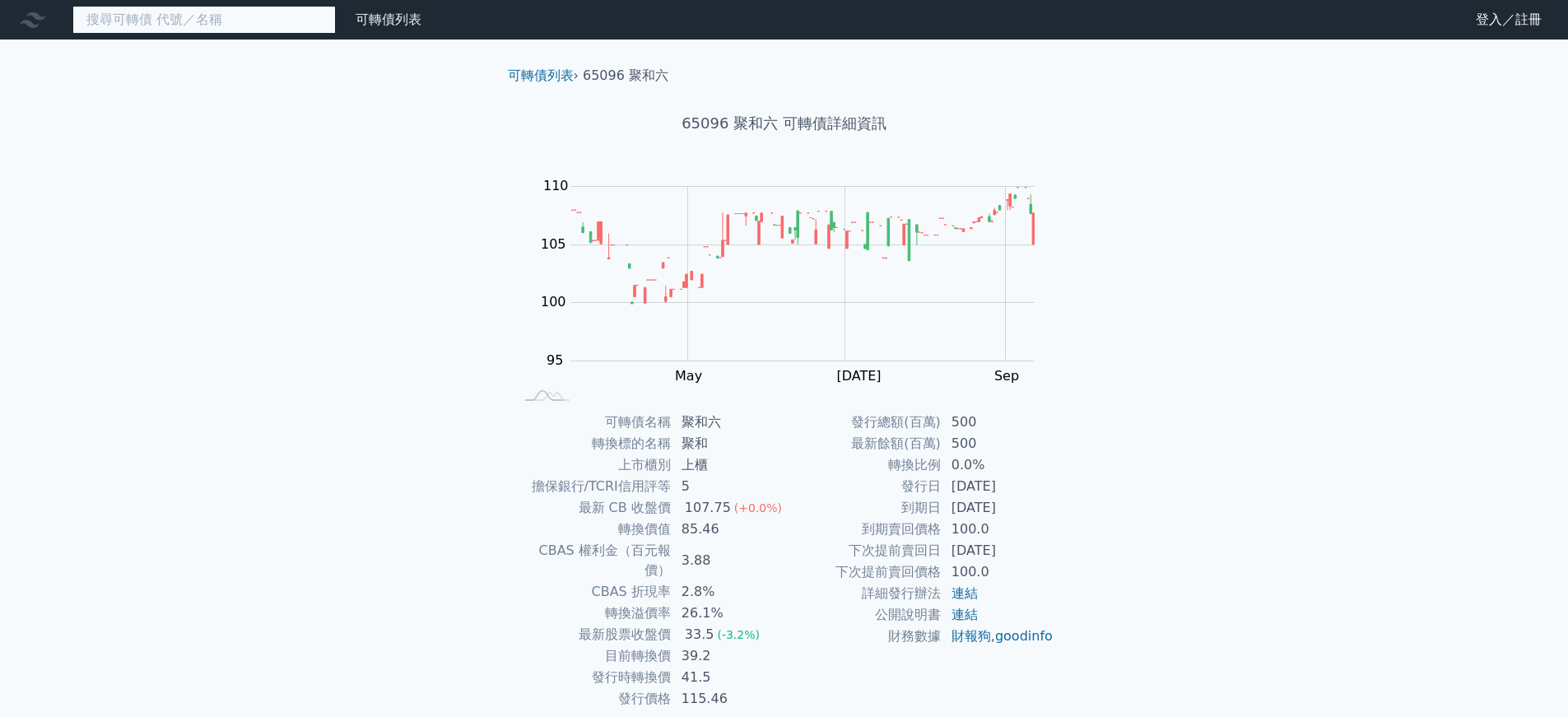
click at [252, 27] on input at bounding box center [204, 20] width 263 height 28
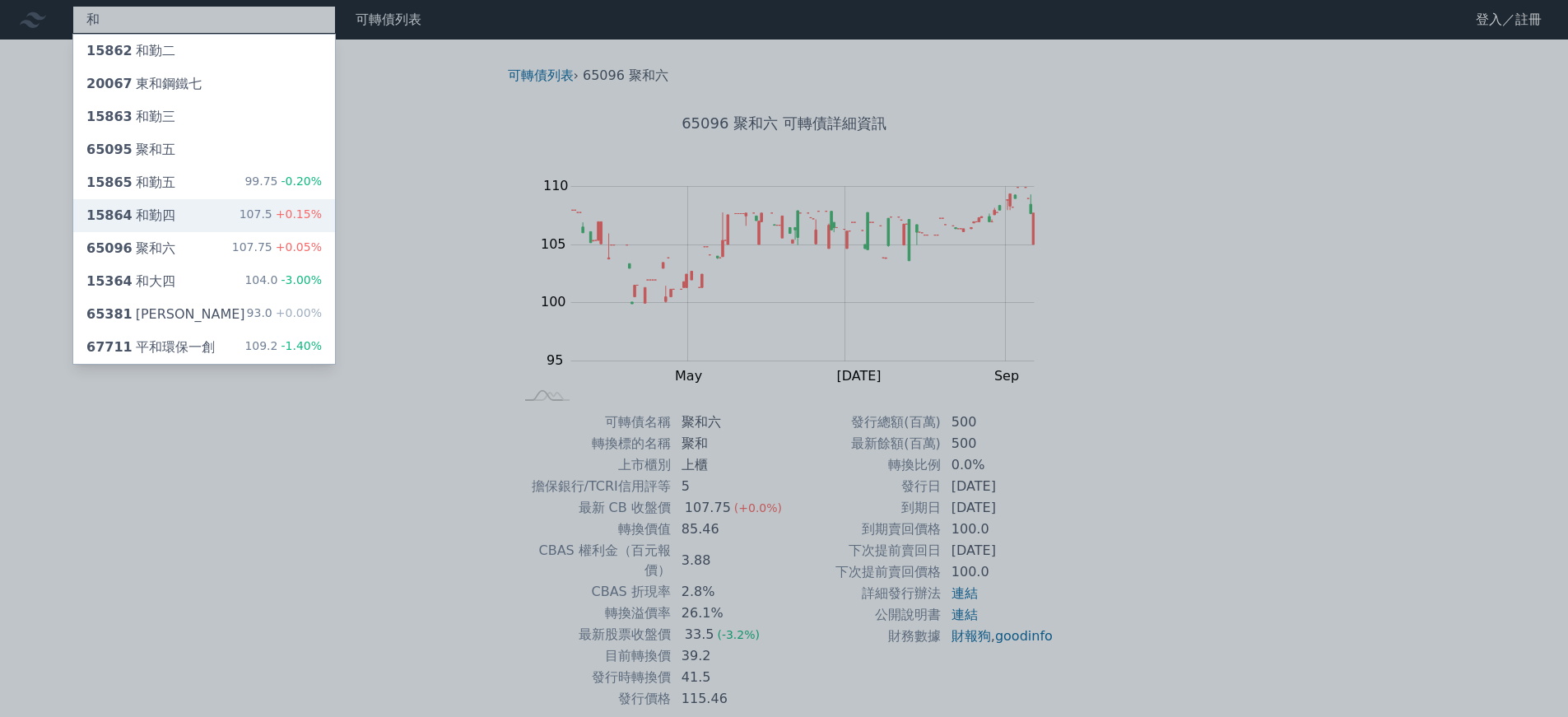
type input "和"
click at [263, 226] on div "15864 和勤四 107.5 +0.15%" at bounding box center [205, 215] width 262 height 33
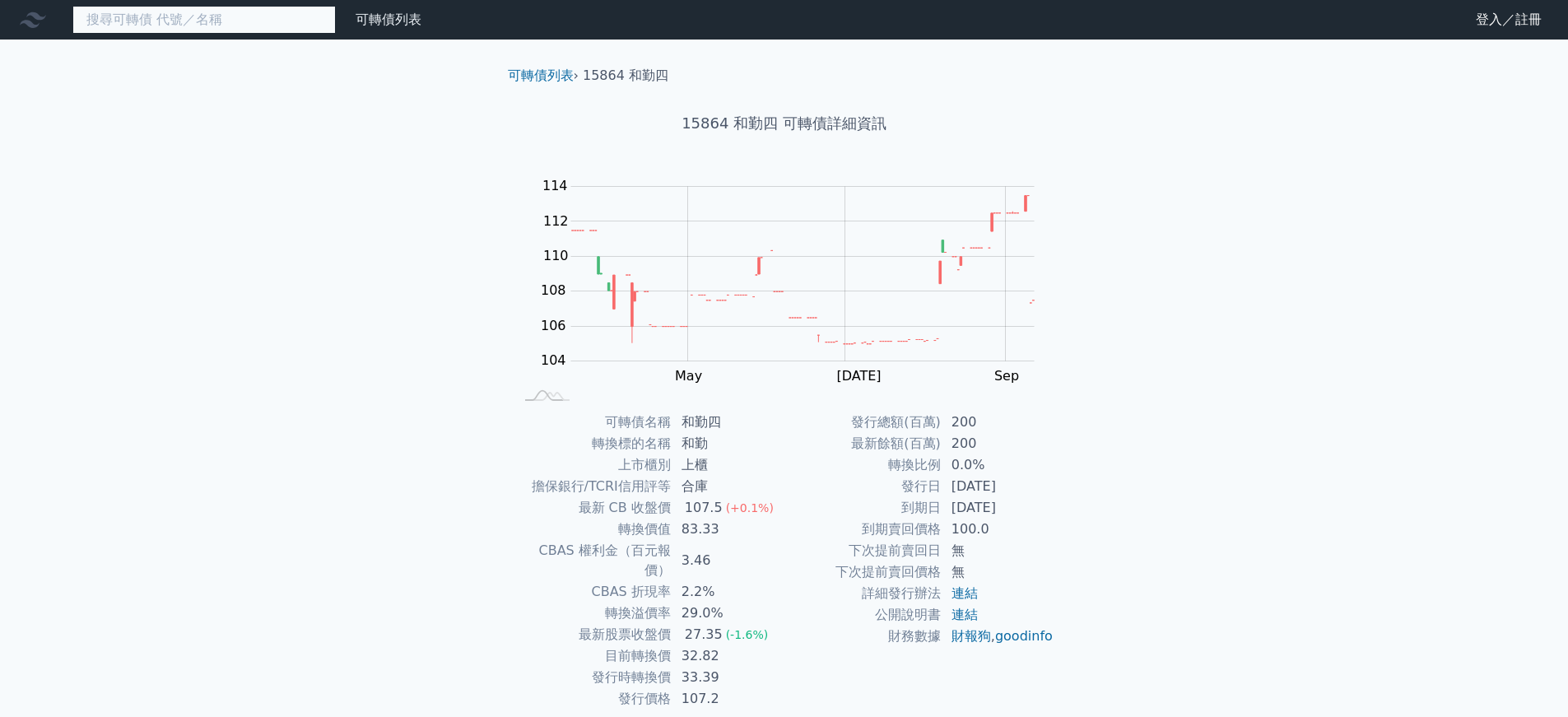
click at [232, 18] on input at bounding box center [204, 20] width 263 height 28
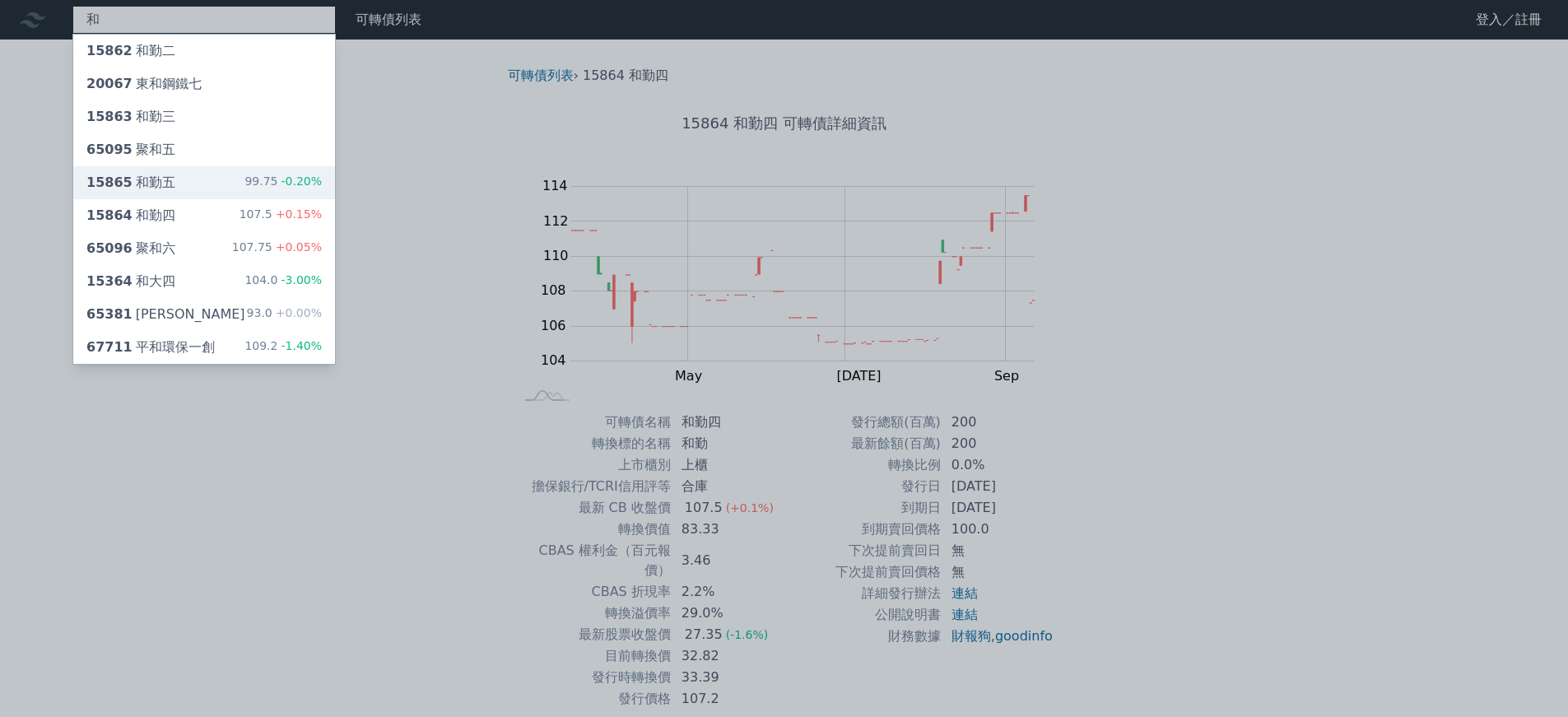
type input "和"
click at [246, 193] on div "15865 和勤五 99.75 -0.20%" at bounding box center [205, 182] width 262 height 33
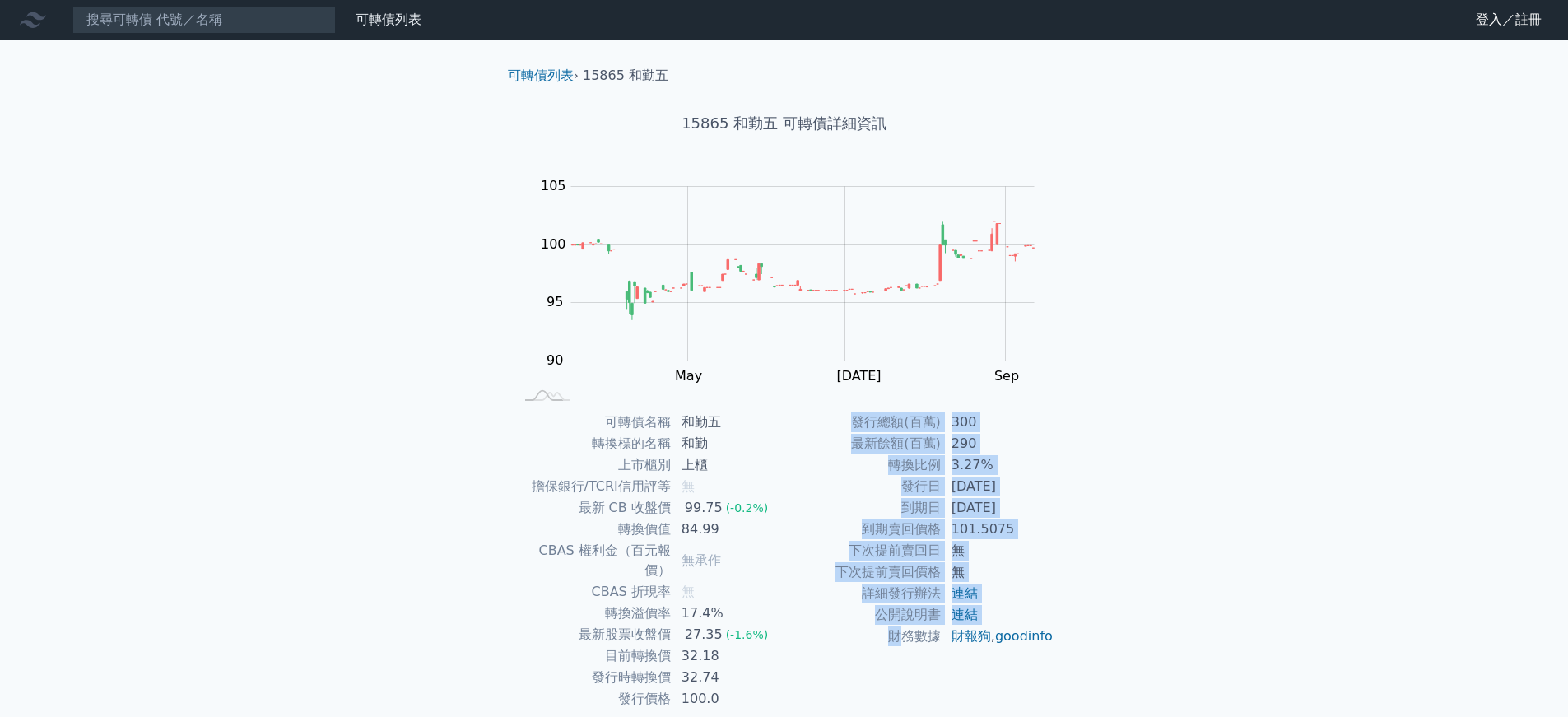
drag, startPoint x: 899, startPoint y: 639, endPoint x: 1096, endPoint y: 640, distance: 197.0
click at [1096, 640] on div "可轉債列表 › 15865 和勤五 15865 和勤五 可轉債詳細資訊 Zoom Out 100 88 90 92 94 110 105 100 95 85 …" at bounding box center [785, 410] width 632 height 743
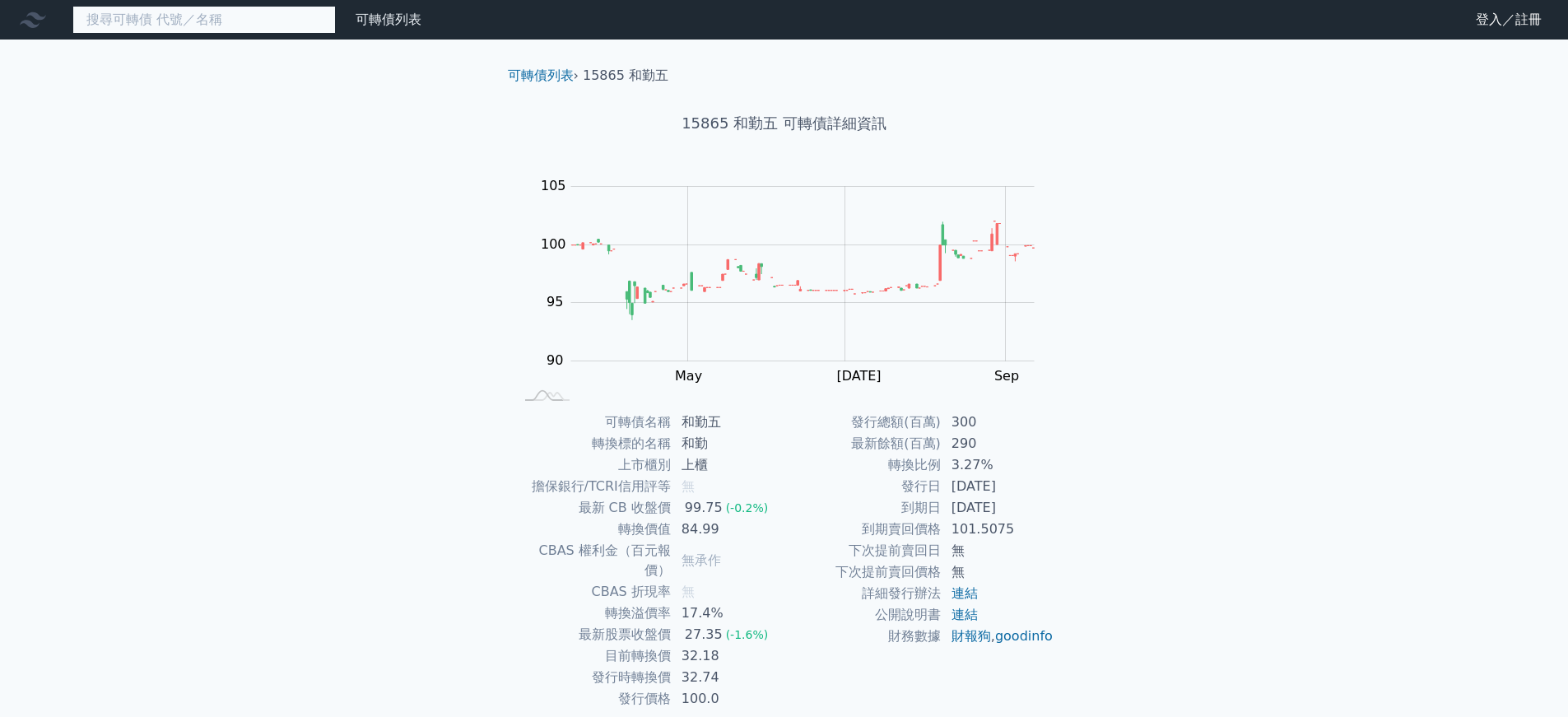
click at [178, 21] on input at bounding box center [204, 20] width 263 height 28
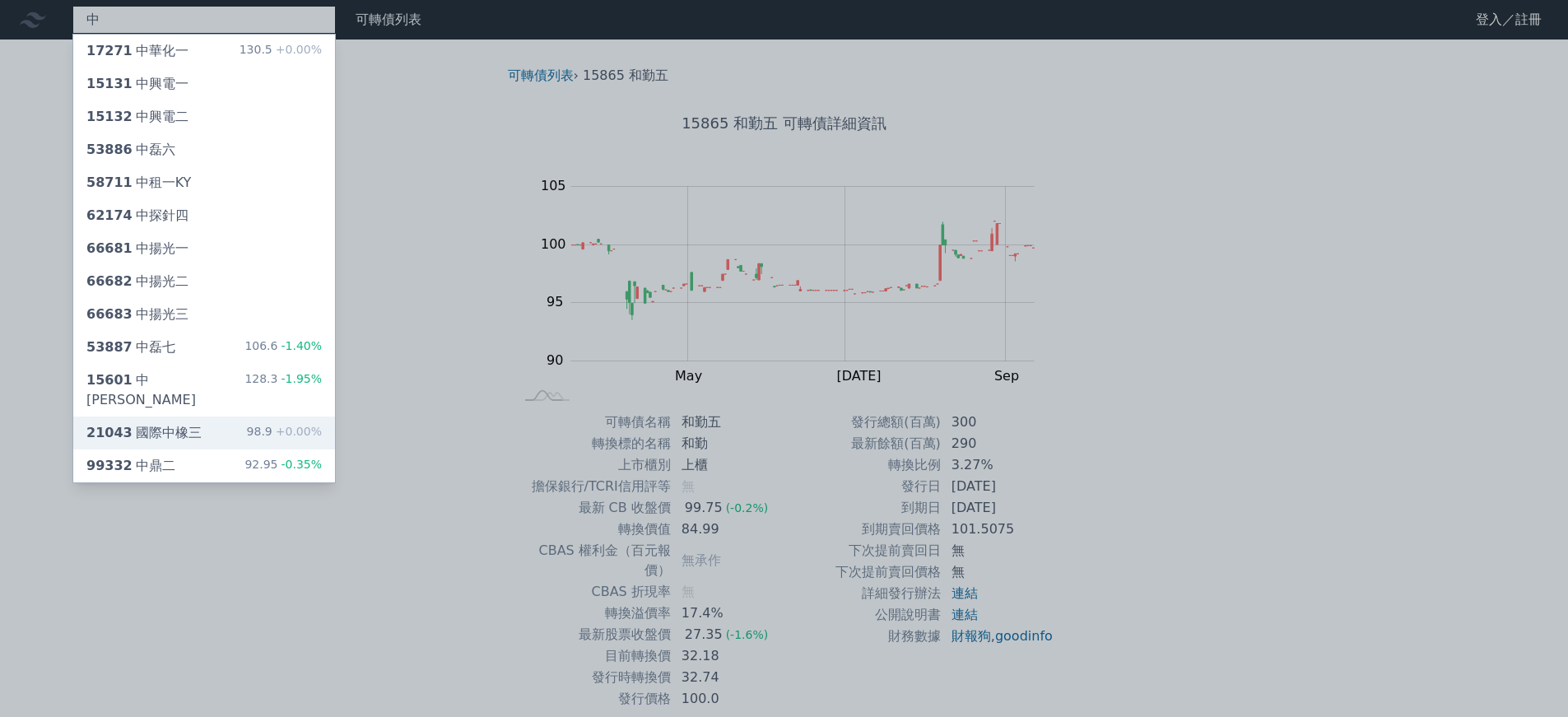
type input "中"
click at [251, 416] on div "21043 國際中橡三 98.9 +0.00%" at bounding box center [205, 433] width 262 height 33
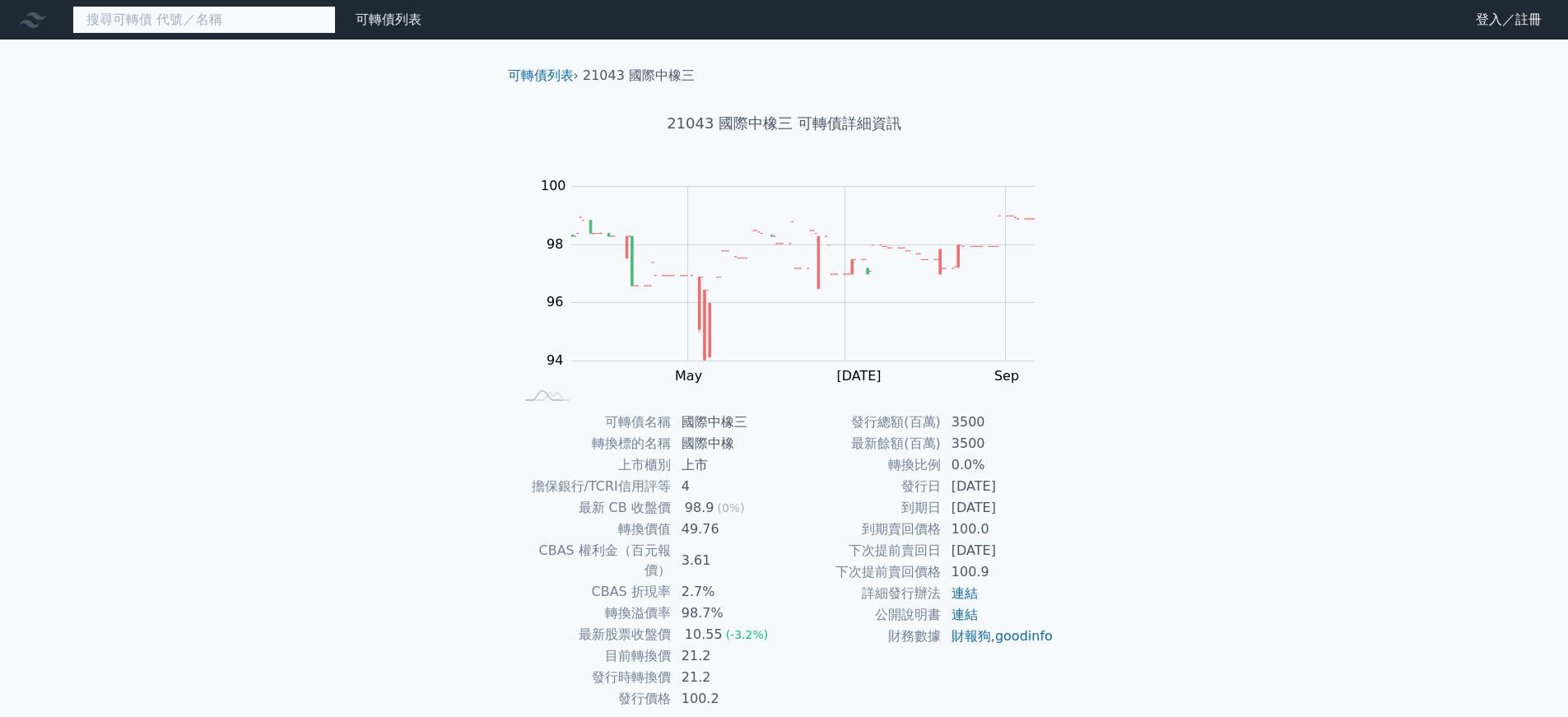
click at [189, 26] on input at bounding box center [204, 20] width 263 height 28
type input "中"
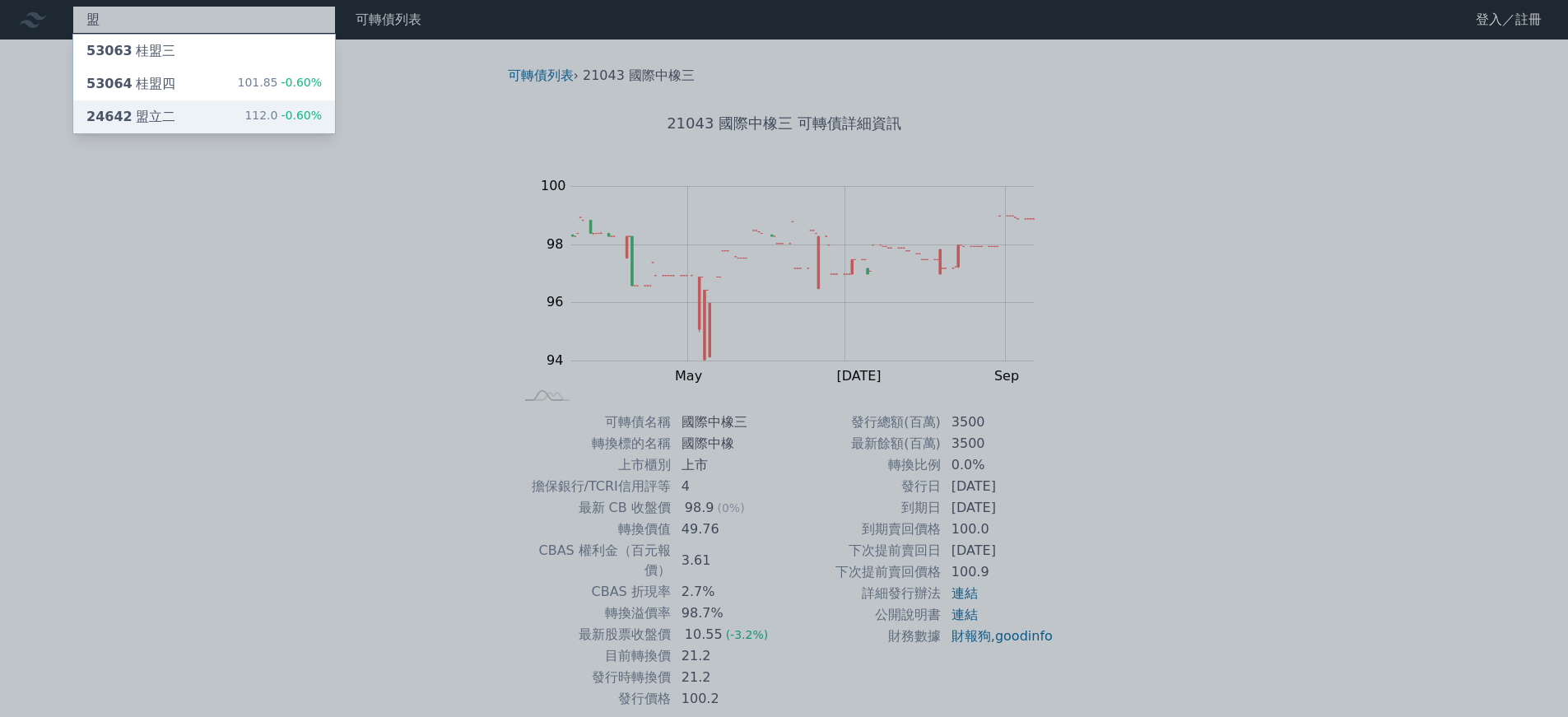
type input "盟"
click at [320, 127] on div "24642 盟立二 112.0 -0.60%" at bounding box center [205, 117] width 262 height 33
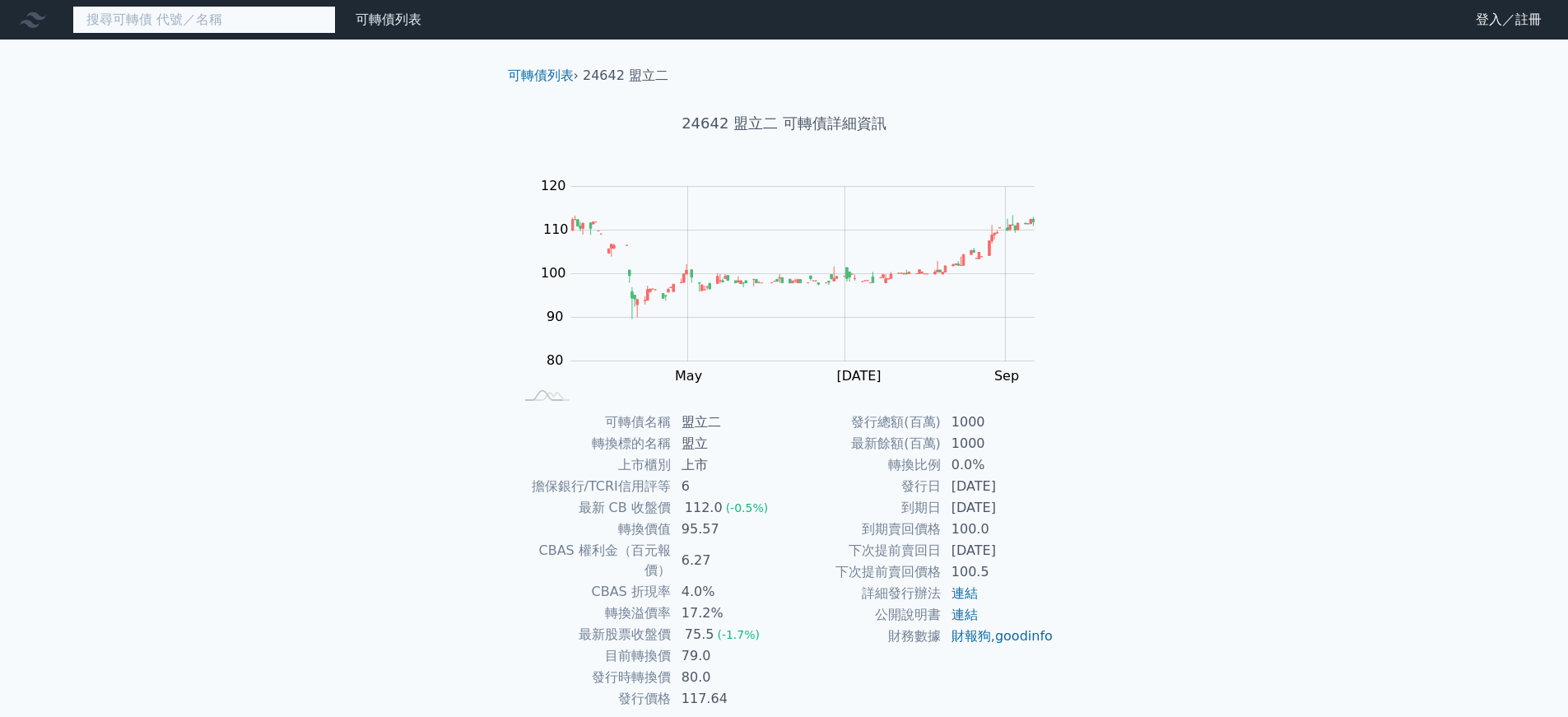
click at [150, 9] on input at bounding box center [204, 20] width 263 height 28
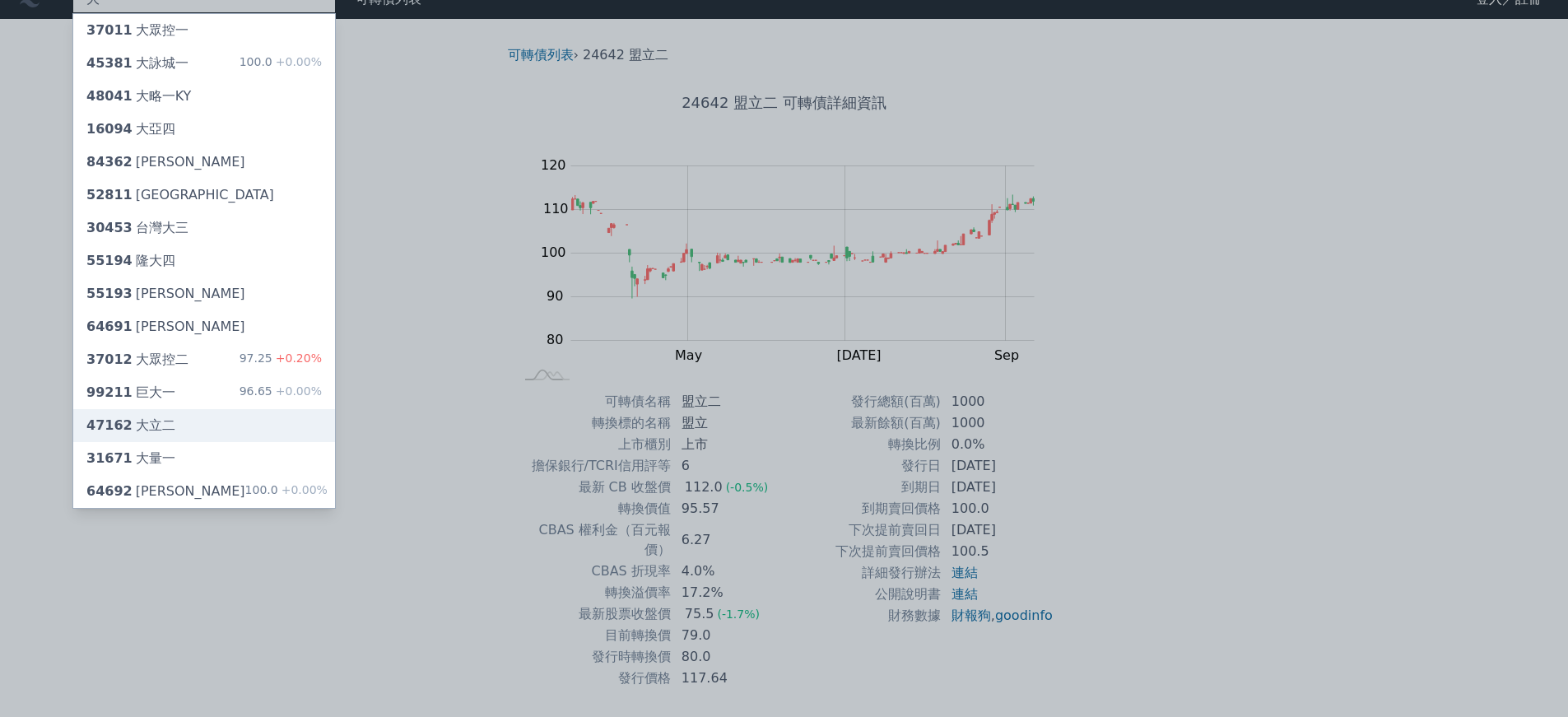
scroll to position [5, 0]
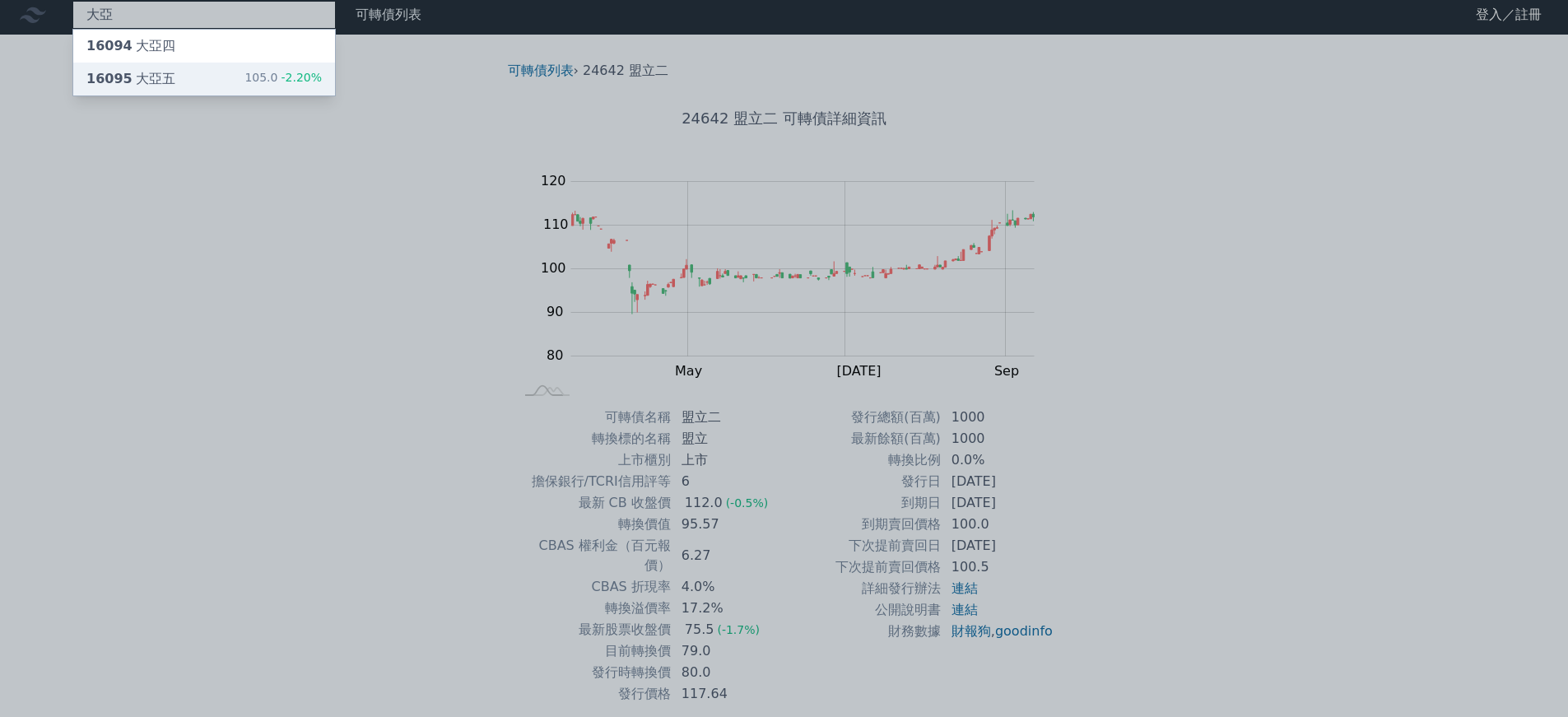
type input "大亞"
click at [262, 84] on div "105.0 -2.20%" at bounding box center [283, 79] width 77 height 20
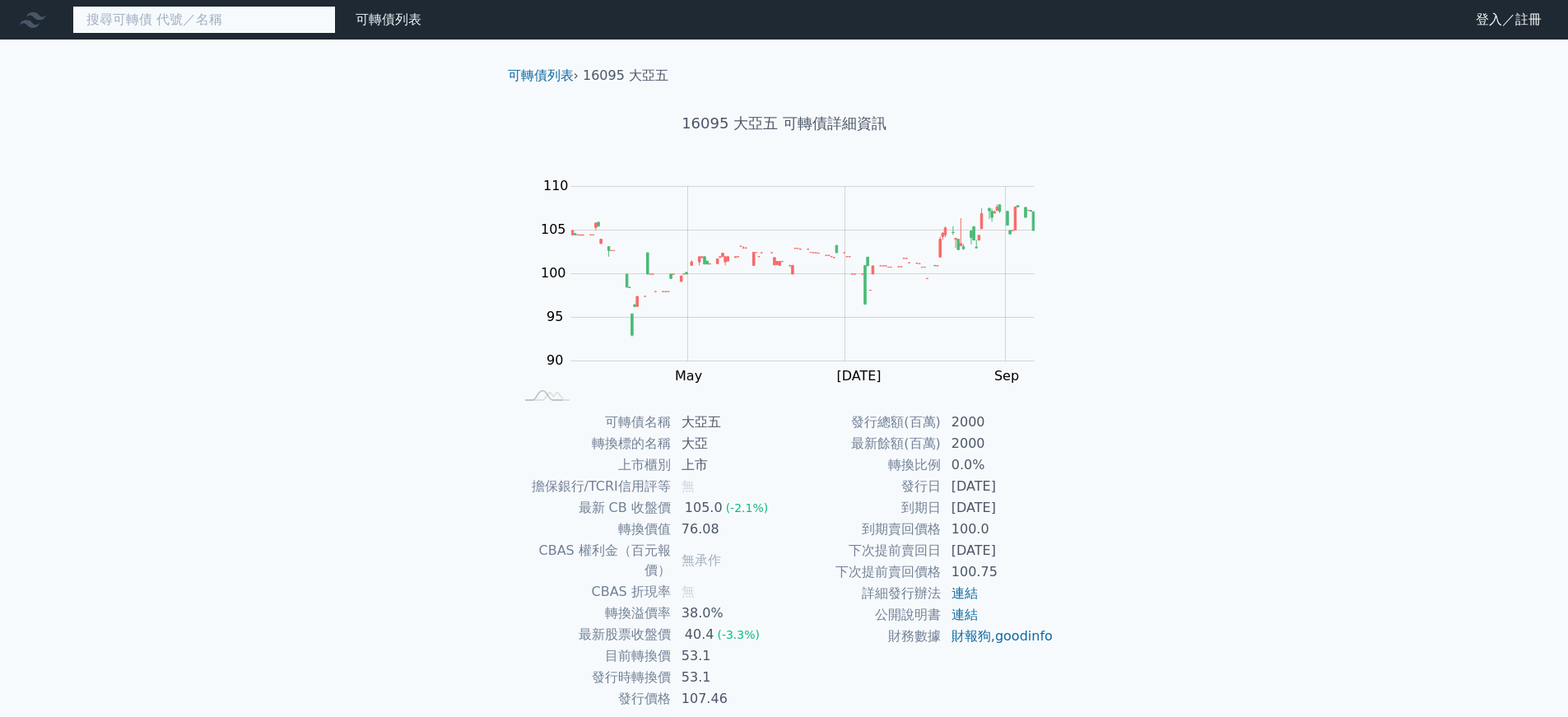
click at [230, 19] on input at bounding box center [204, 20] width 263 height 28
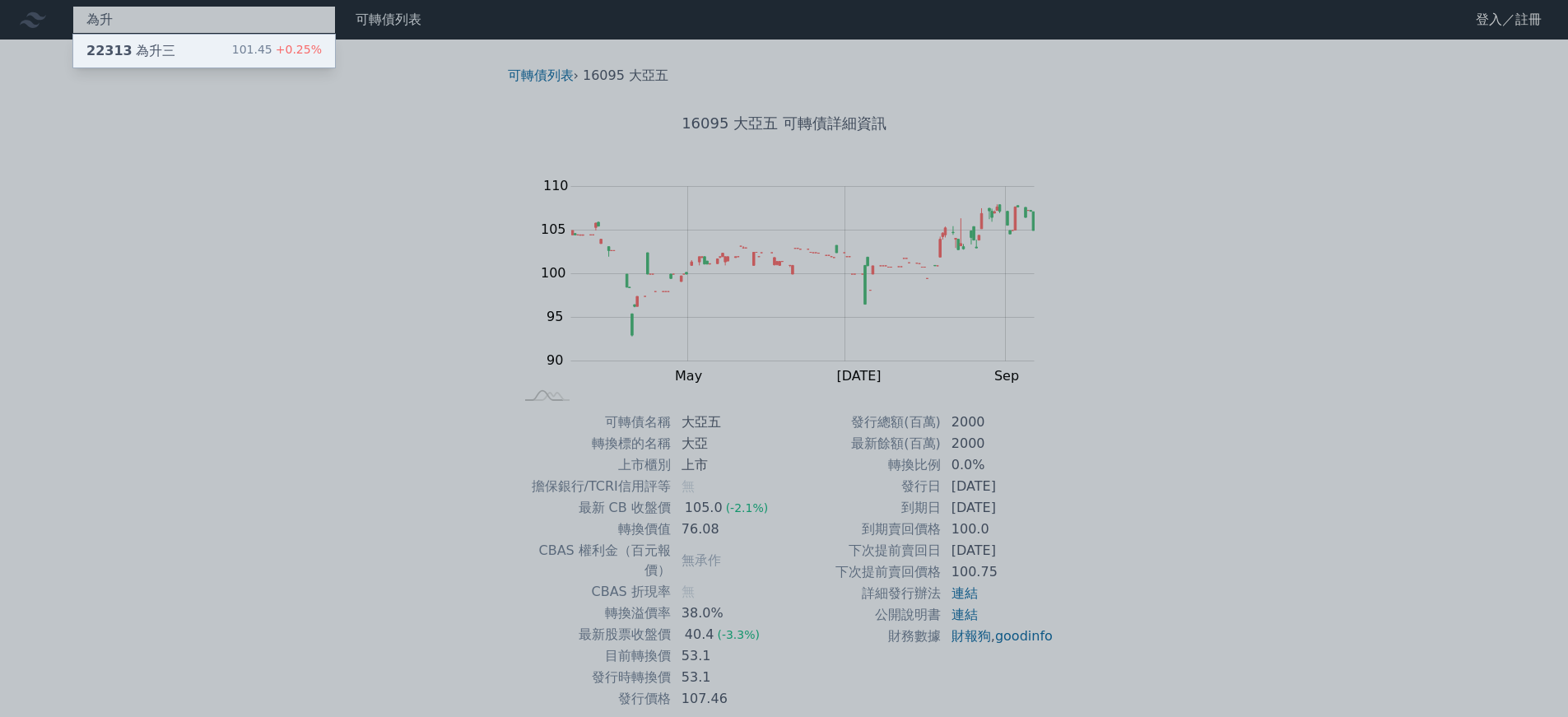
type input "為升"
click at [230, 60] on div "22313 為升三 101.45 +0.25%" at bounding box center [205, 51] width 262 height 33
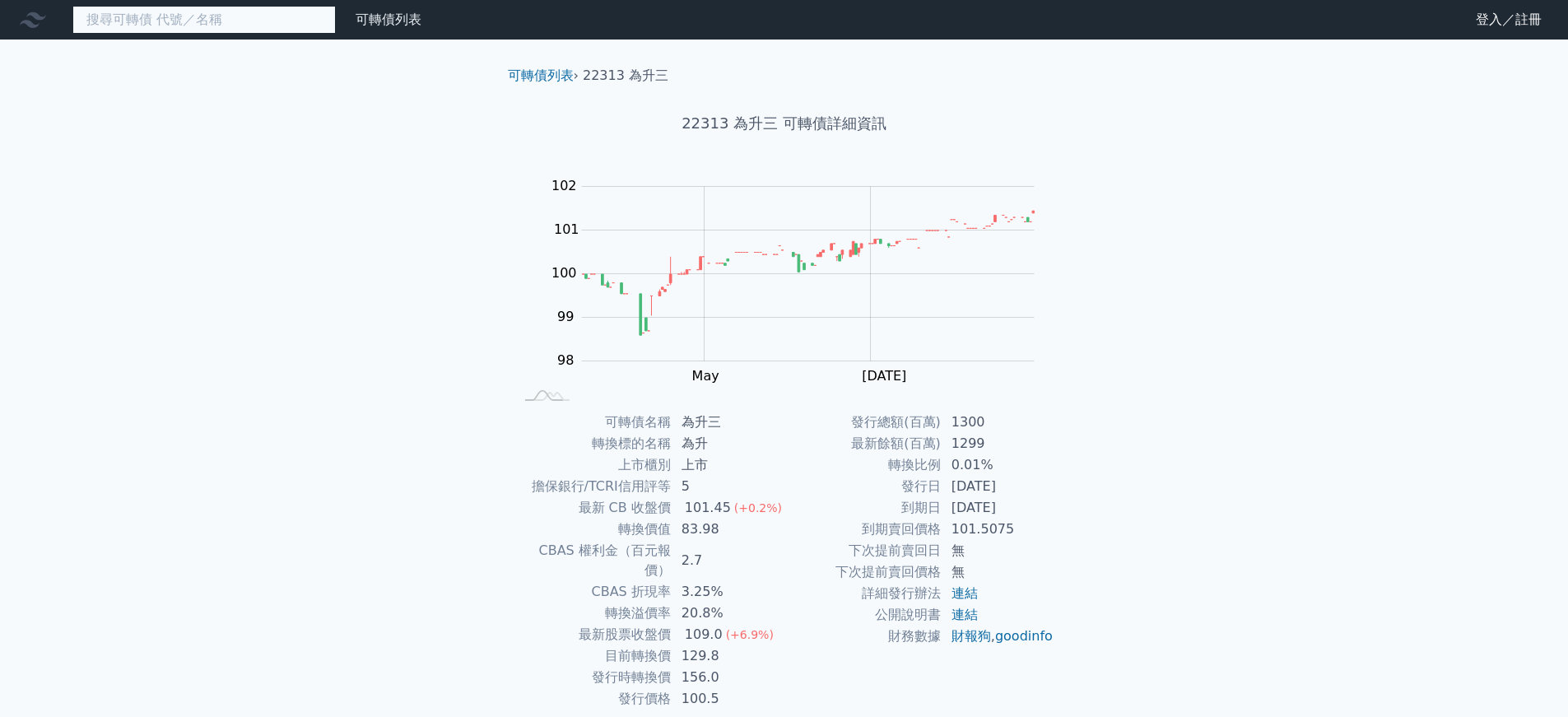
click at [210, 28] on input at bounding box center [204, 20] width 263 height 28
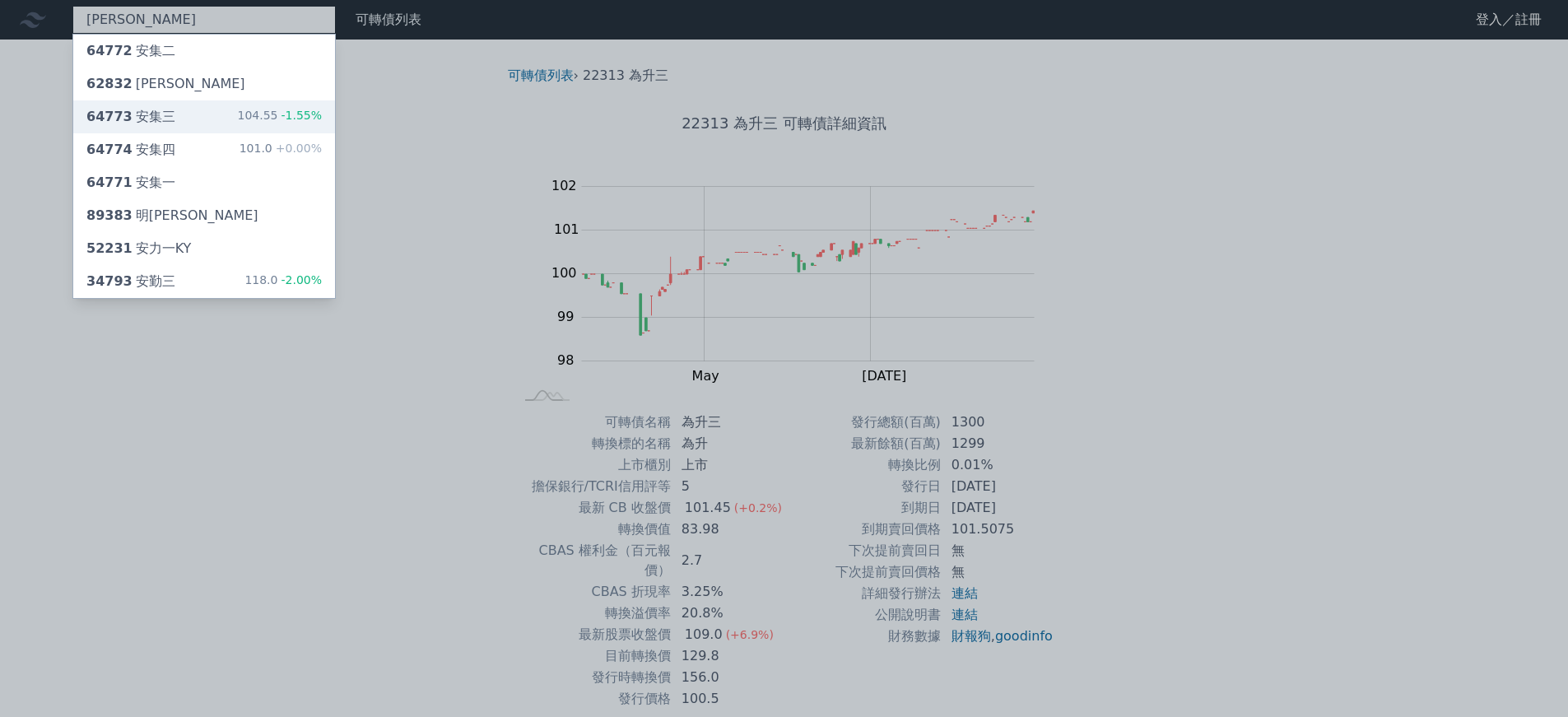
type input "[PERSON_NAME]"
click at [244, 104] on div "64773 安集三 104.55 -1.55%" at bounding box center [205, 117] width 262 height 33
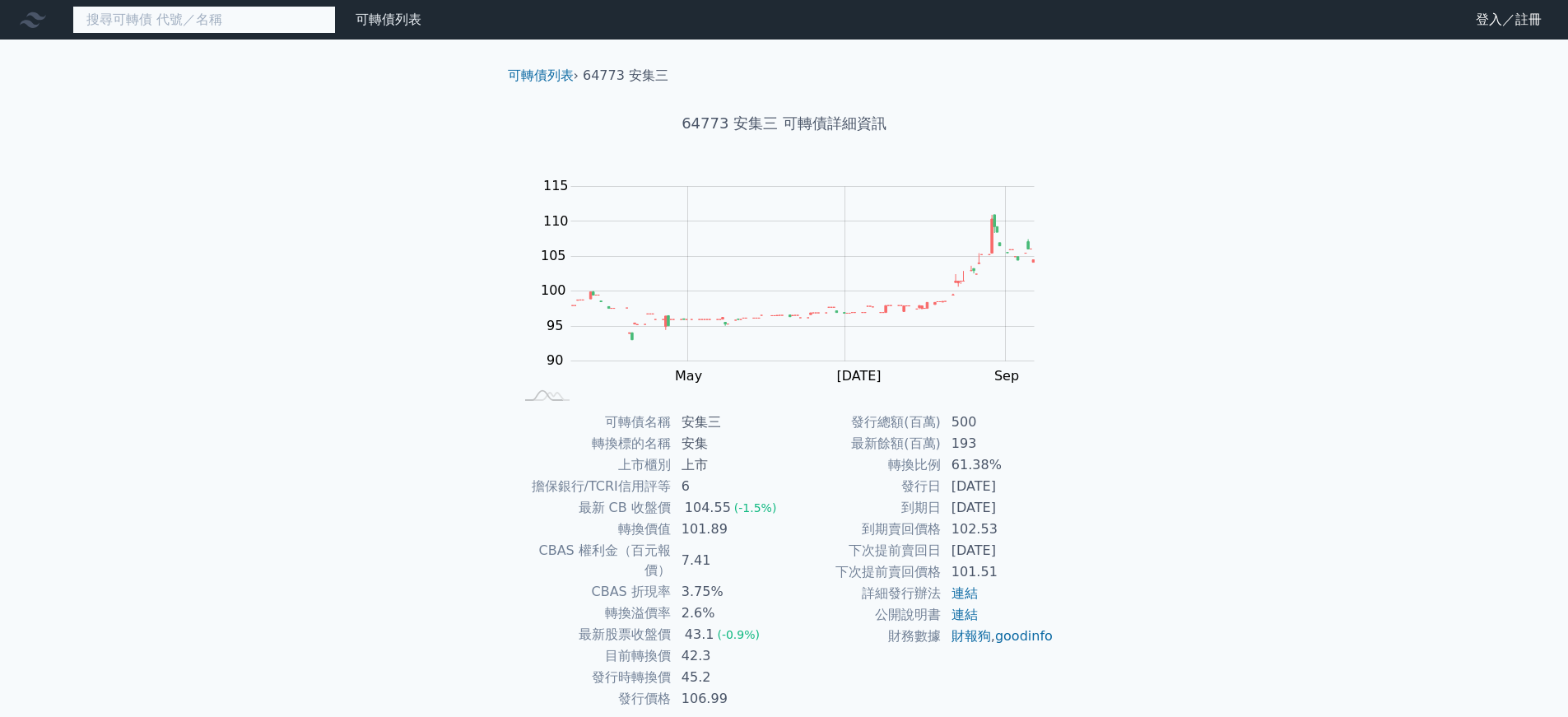
click at [243, 20] on input at bounding box center [204, 20] width 263 height 28
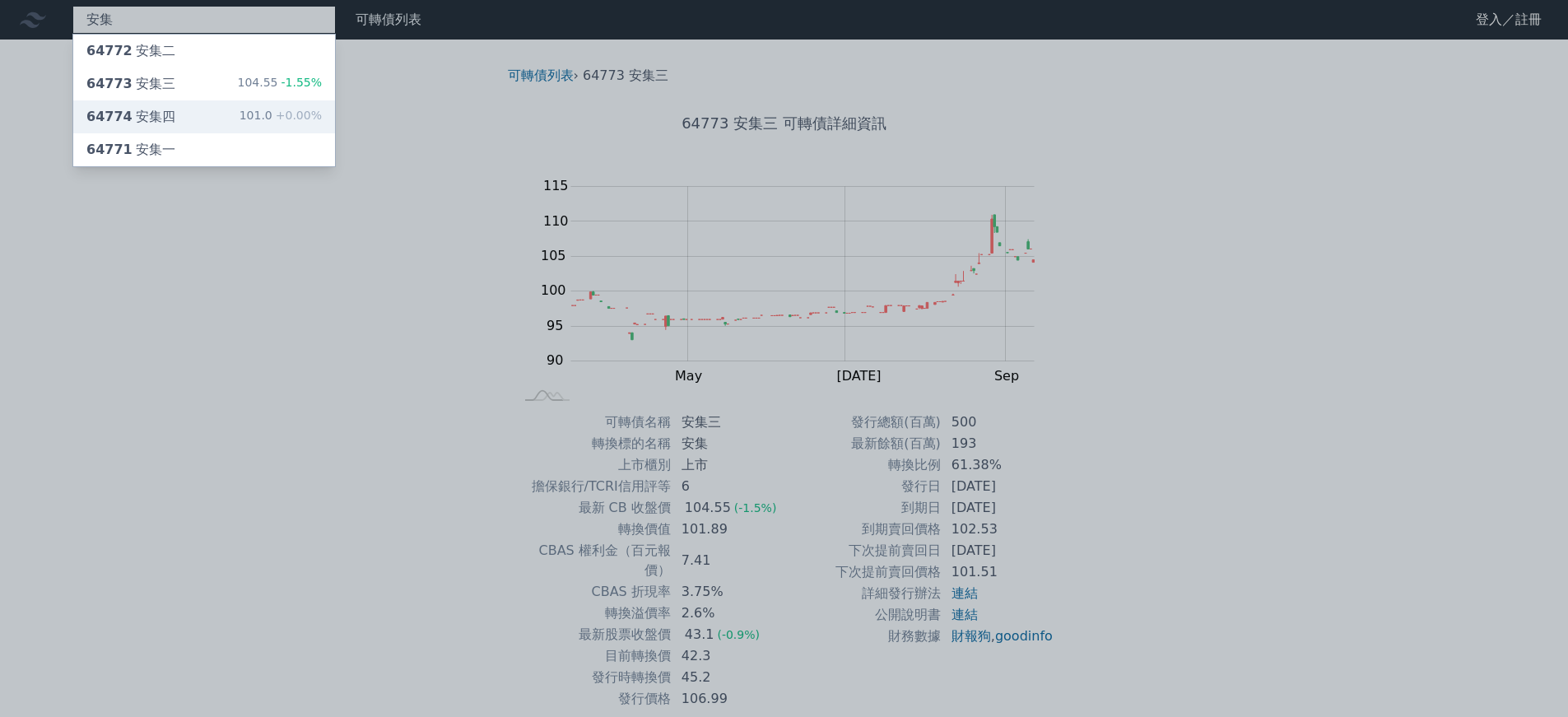
type input "安集"
click at [302, 115] on span "+0.00%" at bounding box center [297, 115] width 50 height 13
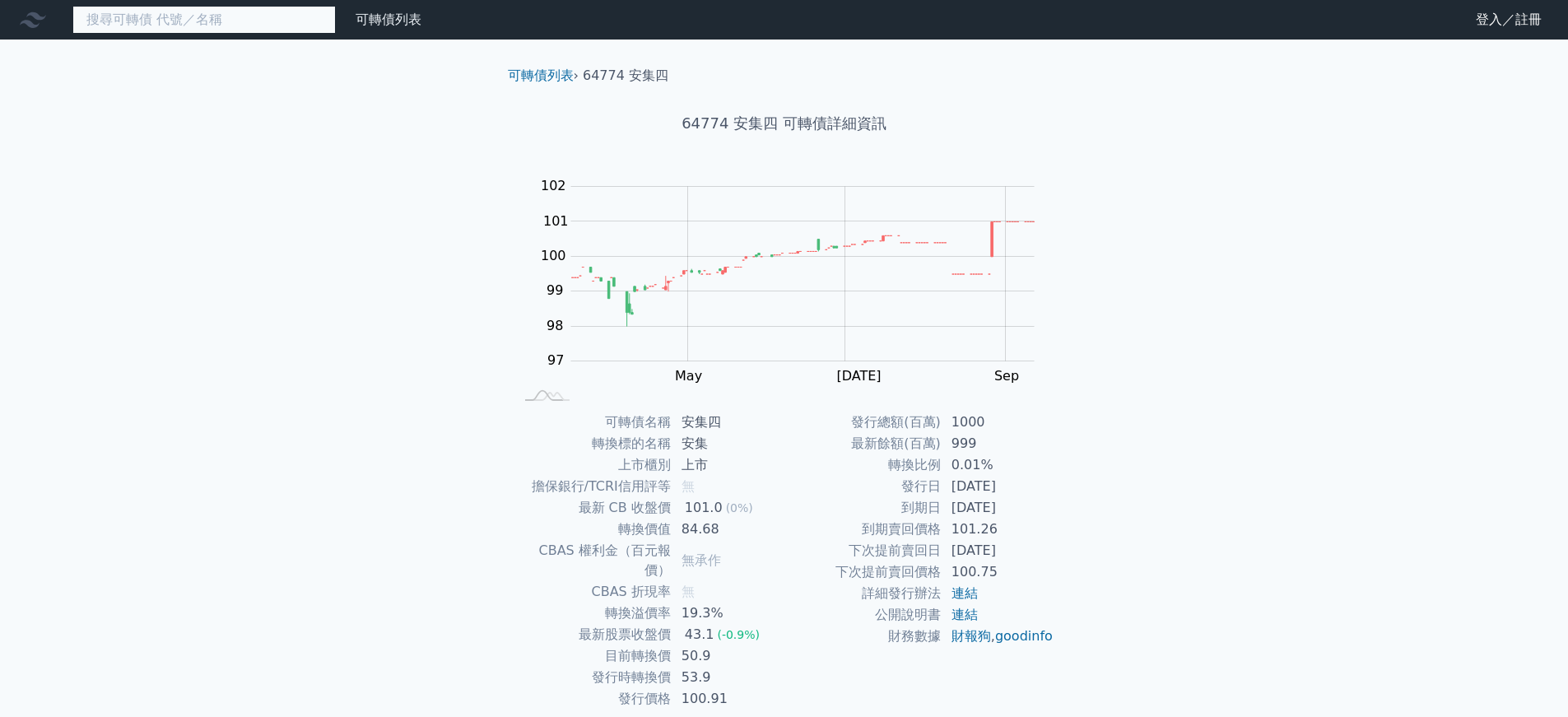
click at [255, 28] on input at bounding box center [204, 20] width 263 height 28
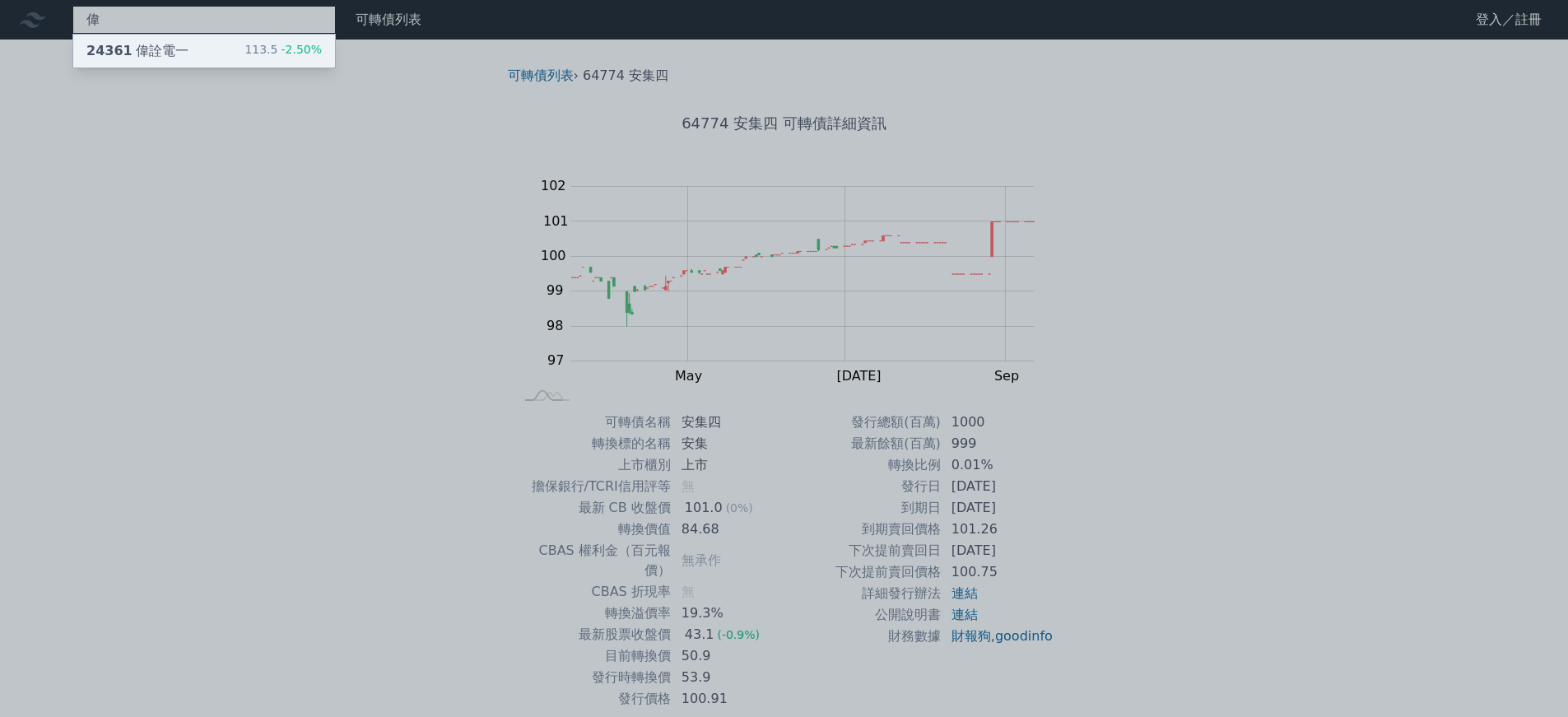
type input "偉"
click at [242, 42] on div "24361 偉詮電一 113.5 -2.50%" at bounding box center [205, 51] width 262 height 33
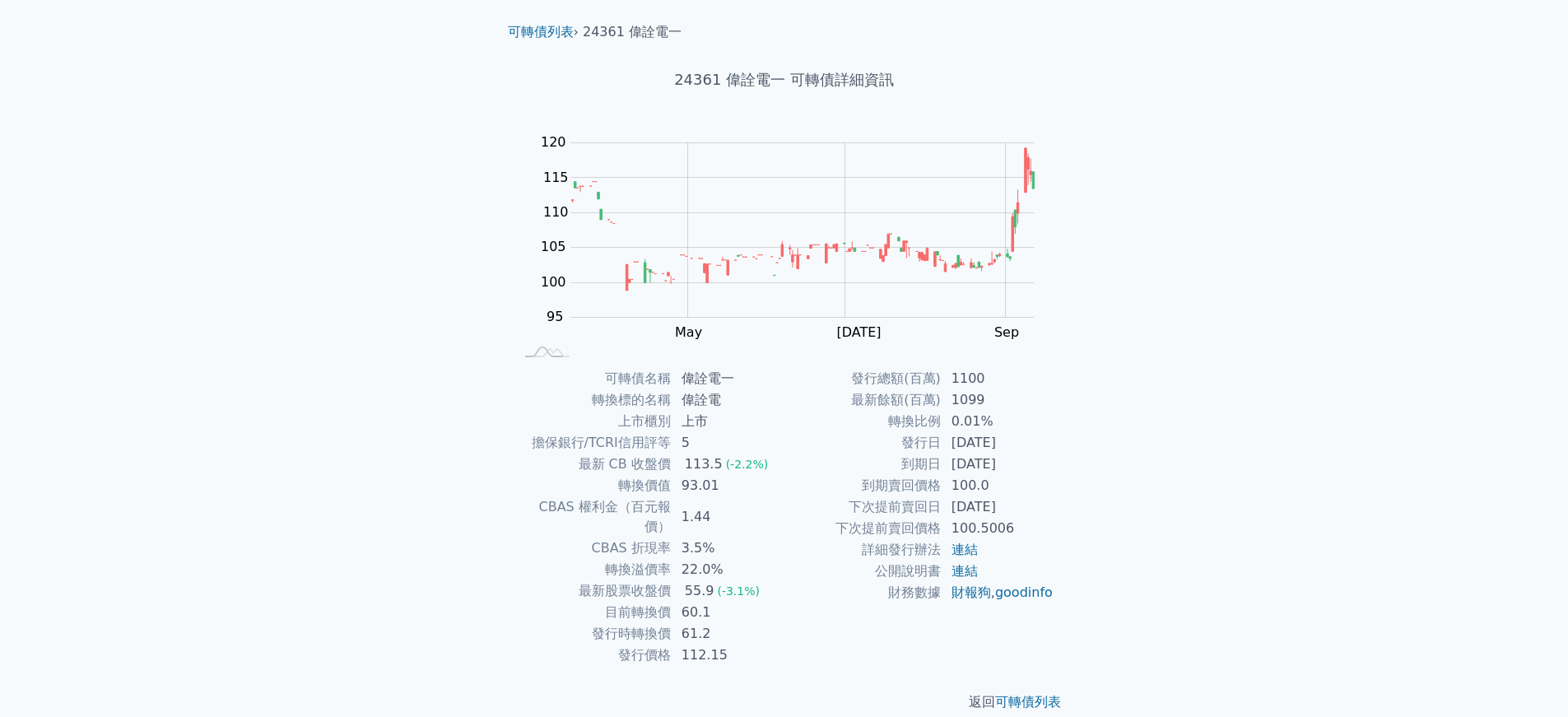
scroll to position [45, 0]
